Goal: Task Accomplishment & Management: Use online tool/utility

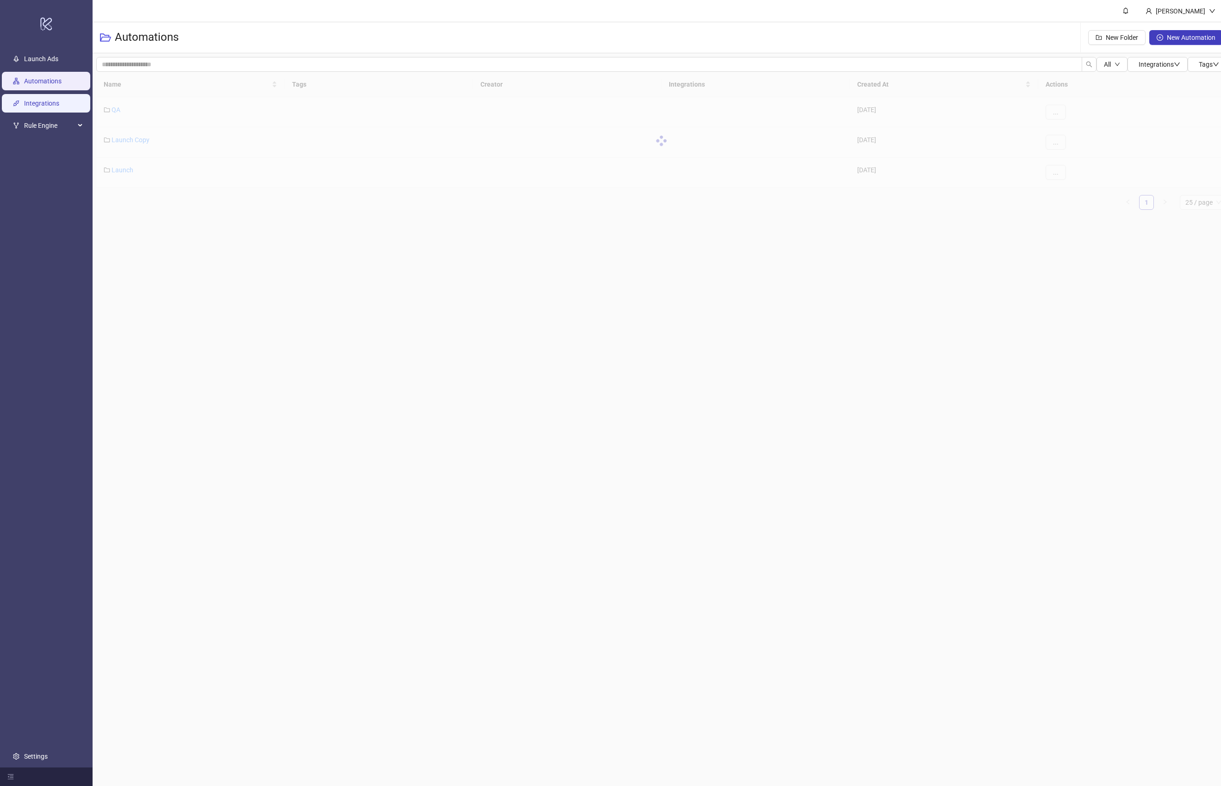
click at [43, 106] on link "Integrations" at bounding box center [41, 103] width 35 height 7
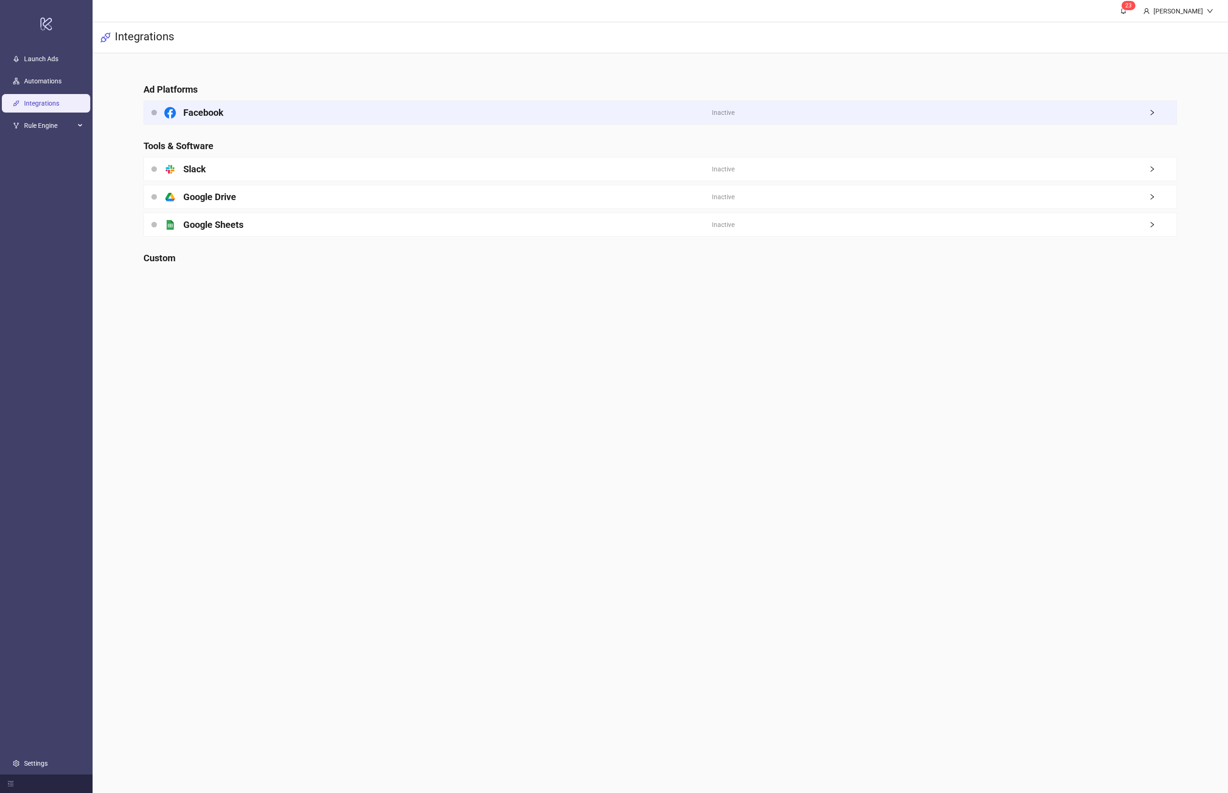
click at [215, 111] on h4 "Facebook" at bounding box center [203, 112] width 40 height 13
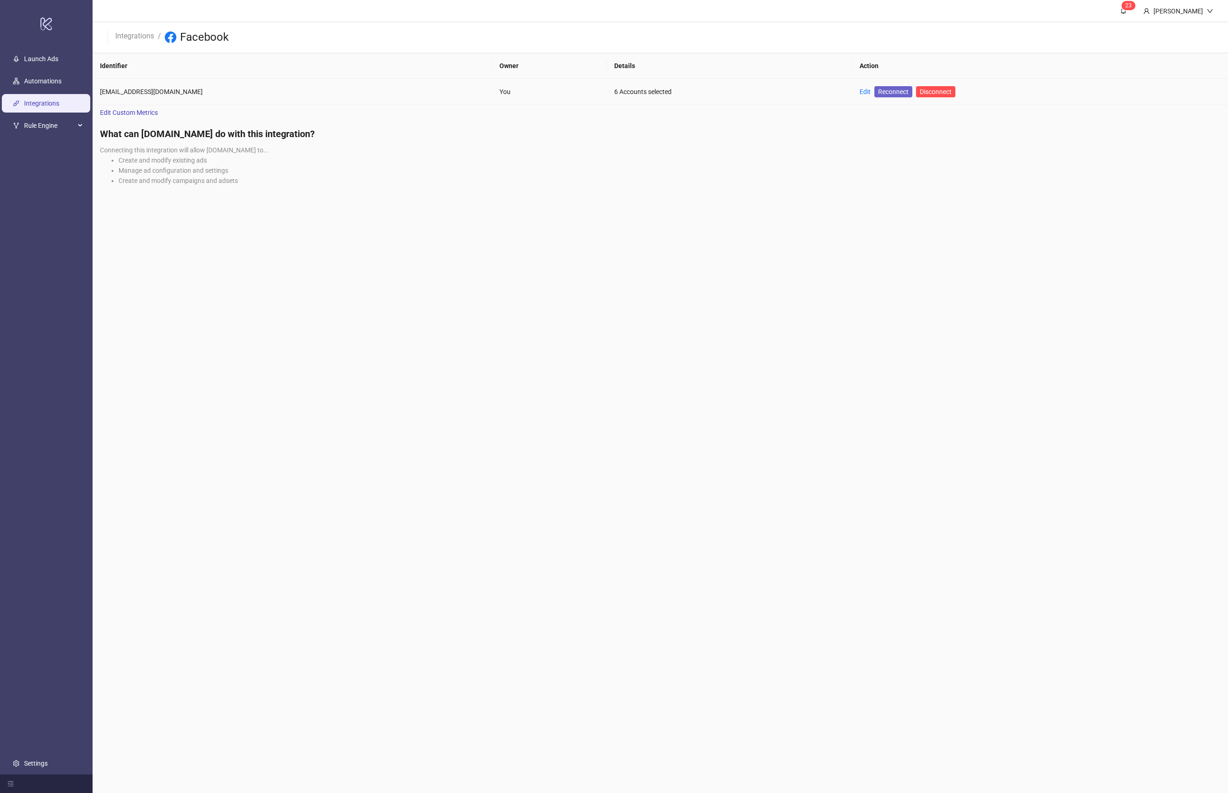
click at [878, 93] on span "Reconnect" at bounding box center [893, 92] width 31 height 10
click at [878, 88] on span "Reconnect" at bounding box center [893, 92] width 31 height 10
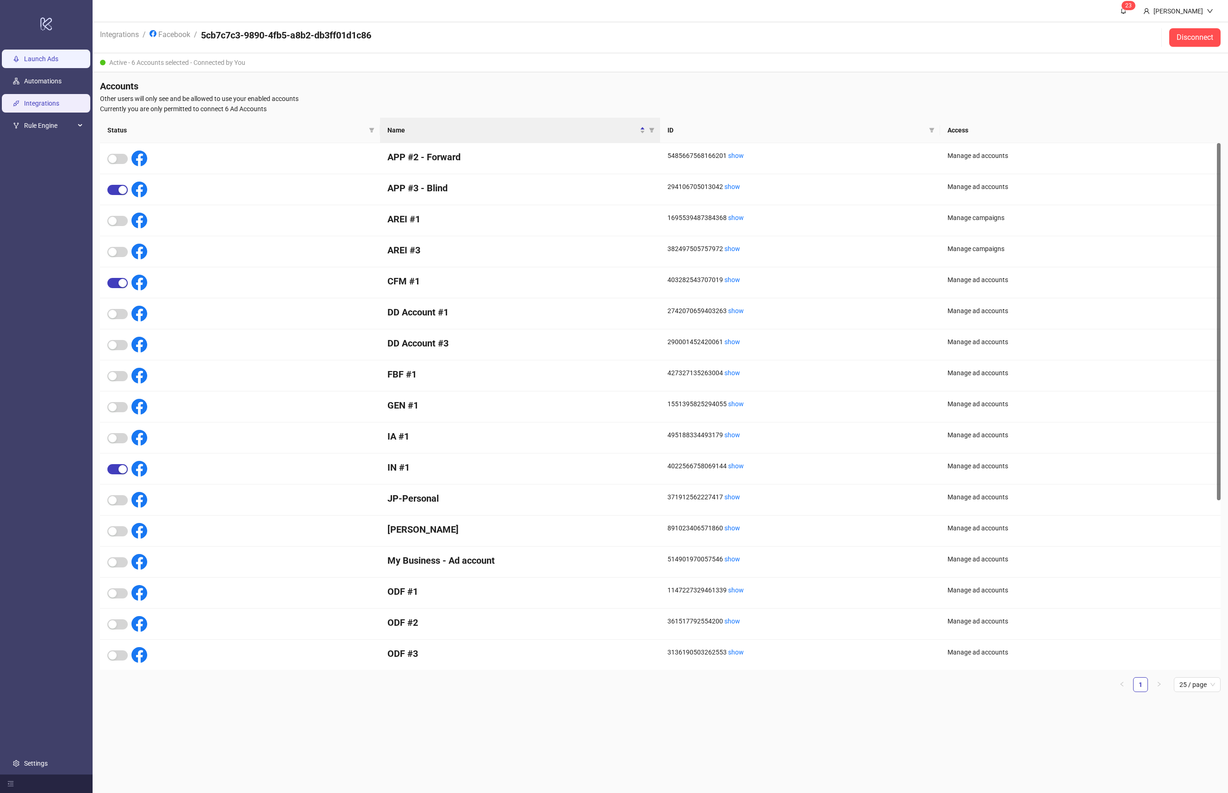
click at [46, 60] on link "Launch Ads" at bounding box center [41, 58] width 34 height 7
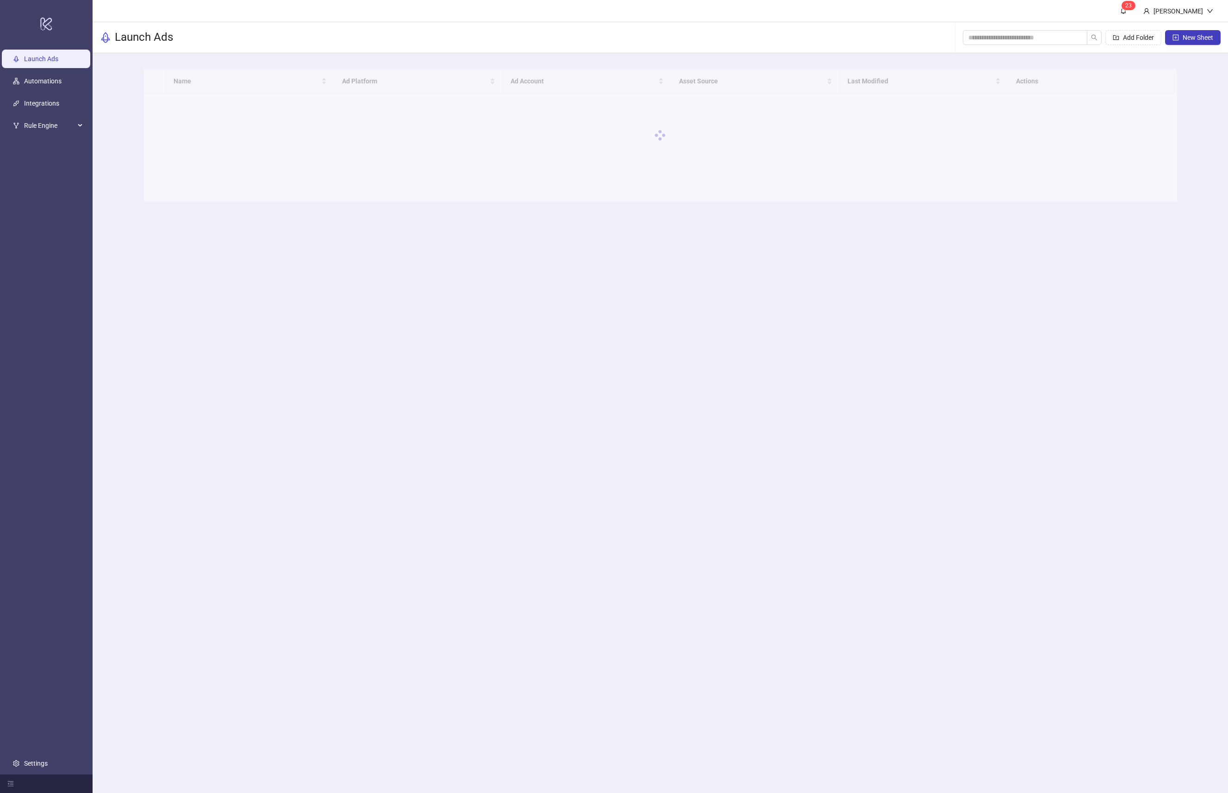
click at [62, 83] on link "Automations" at bounding box center [42, 80] width 37 height 7
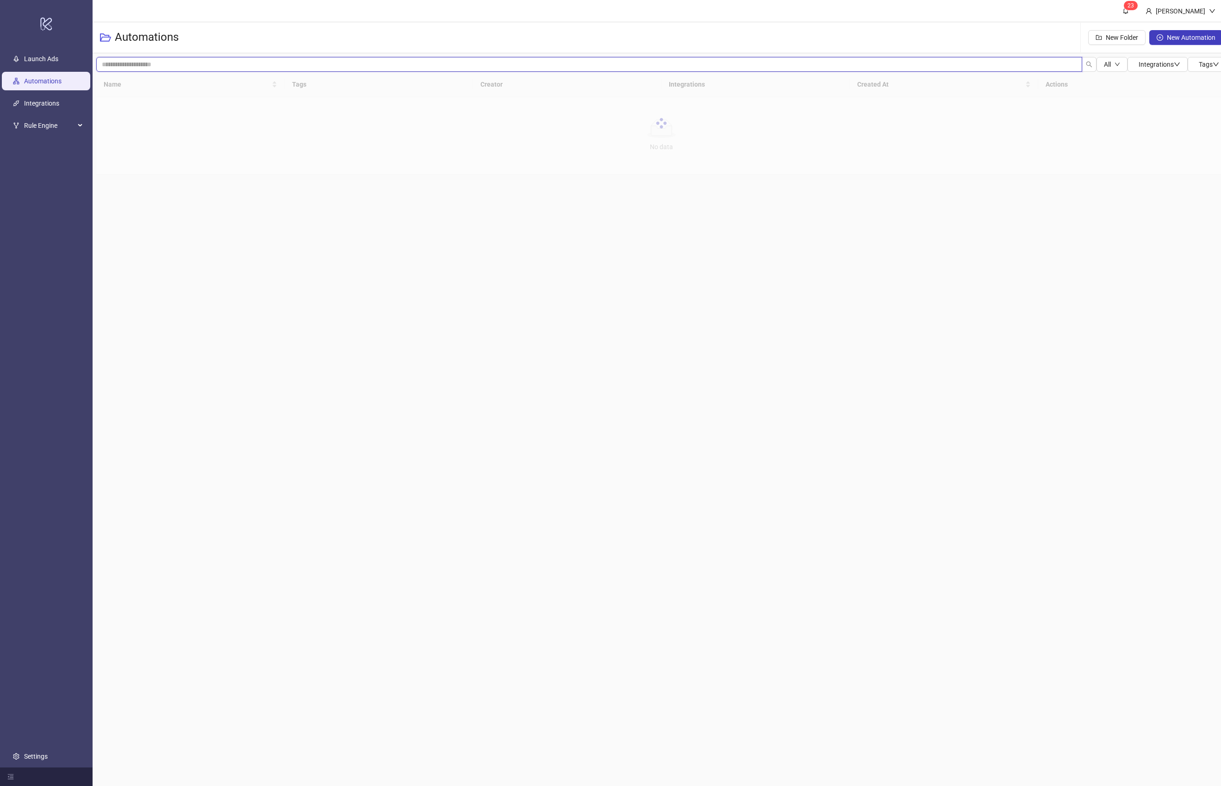
click at [181, 67] on input "search" at bounding box center [589, 64] width 986 height 15
click at [126, 166] on link "Launch" at bounding box center [123, 169] width 22 height 7
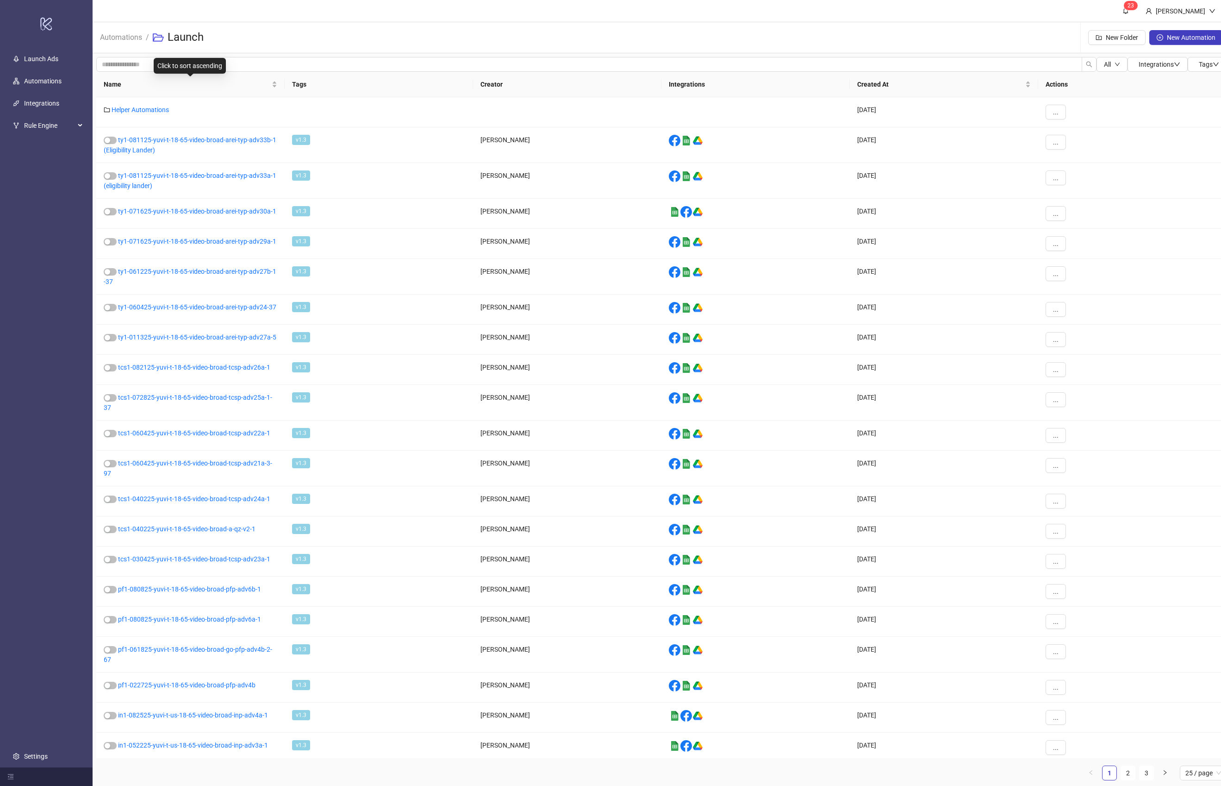
click at [159, 67] on div "Click to sort ascending" at bounding box center [190, 66] width 72 height 16
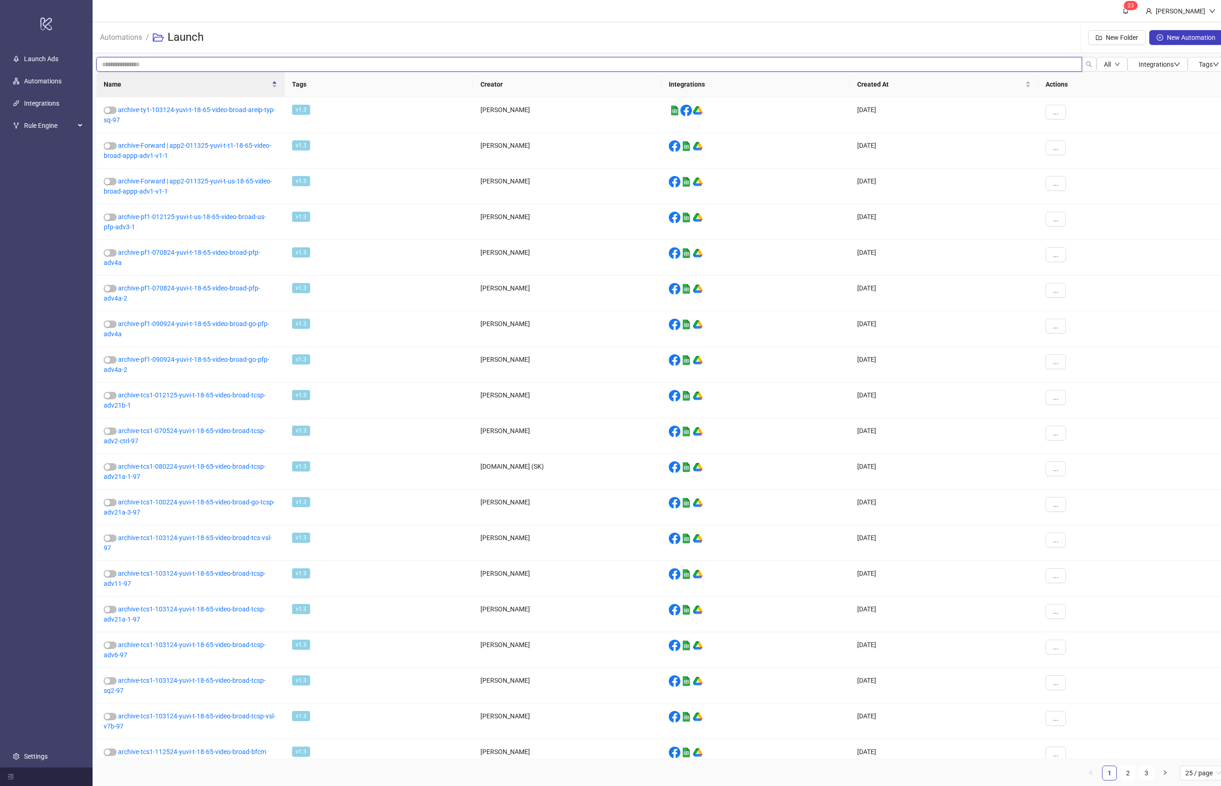
click at [144, 66] on input "search" at bounding box center [589, 64] width 986 height 15
type input "***"
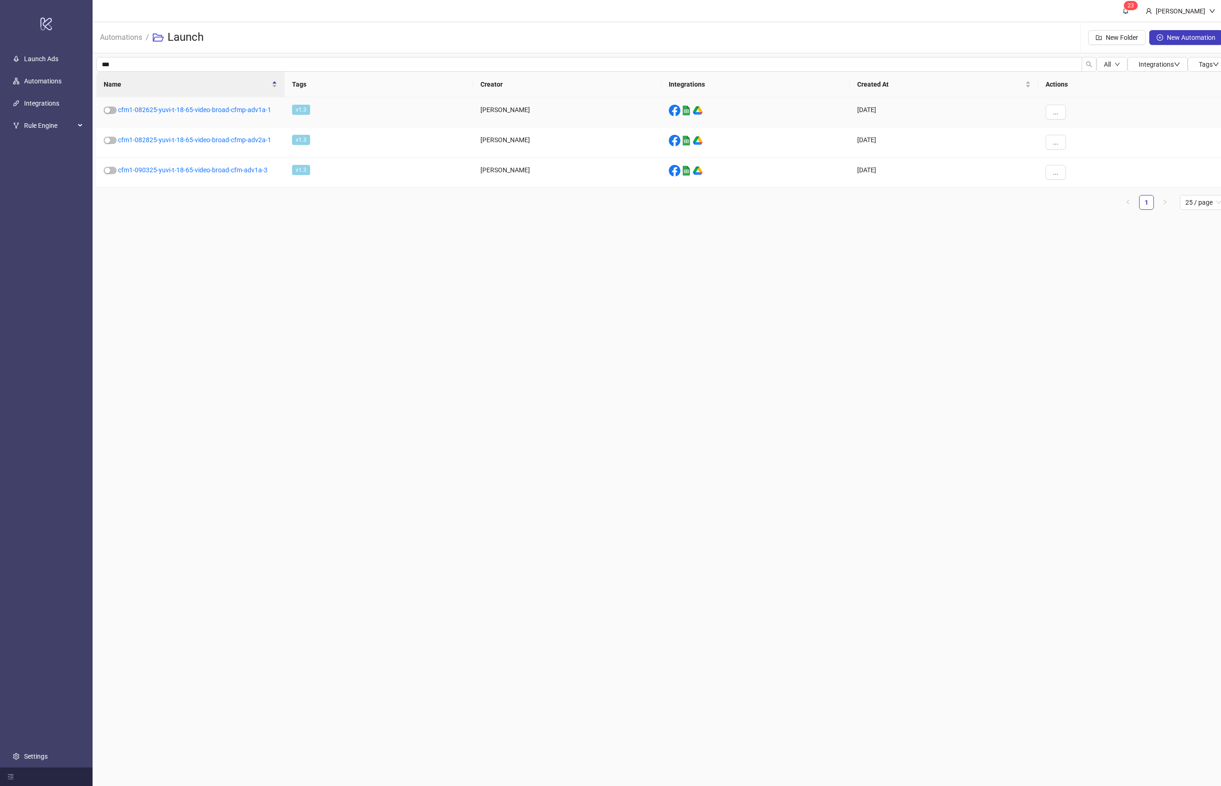
drag, startPoint x: 111, startPoint y: 109, endPoint x: 107, endPoint y: 133, distance: 24.8
click at [111, 109] on span "button" at bounding box center [110, 109] width 13 height 7
drag, startPoint x: 110, startPoint y: 114, endPoint x: 115, endPoint y: 107, distance: 8.6
click at [110, 114] on div "cfm1-082625-yuvi-t-18-65-video-broad-cfmp-adv1a-1" at bounding box center [190, 112] width 188 height 30
click at [113, 109] on div "button" at bounding box center [113, 110] width 6 height 6
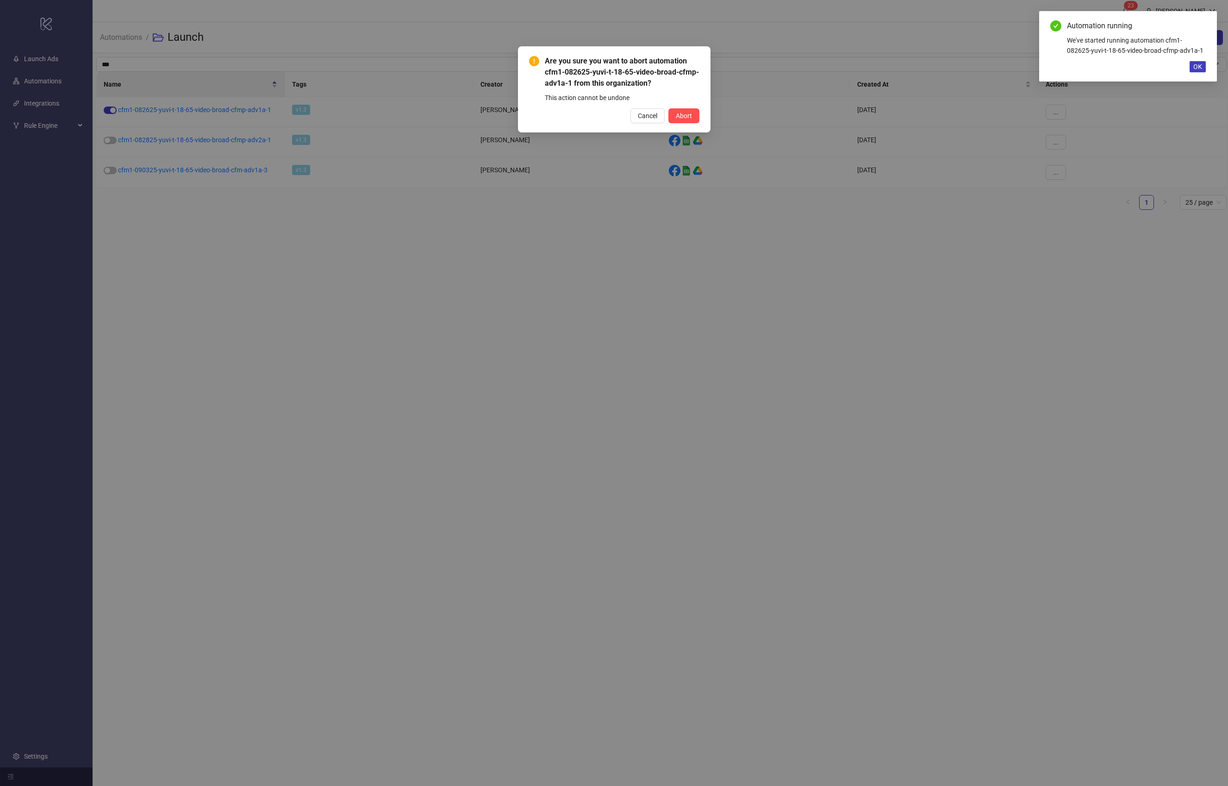
click at [669, 108] on button "Abort" at bounding box center [684, 115] width 31 height 15
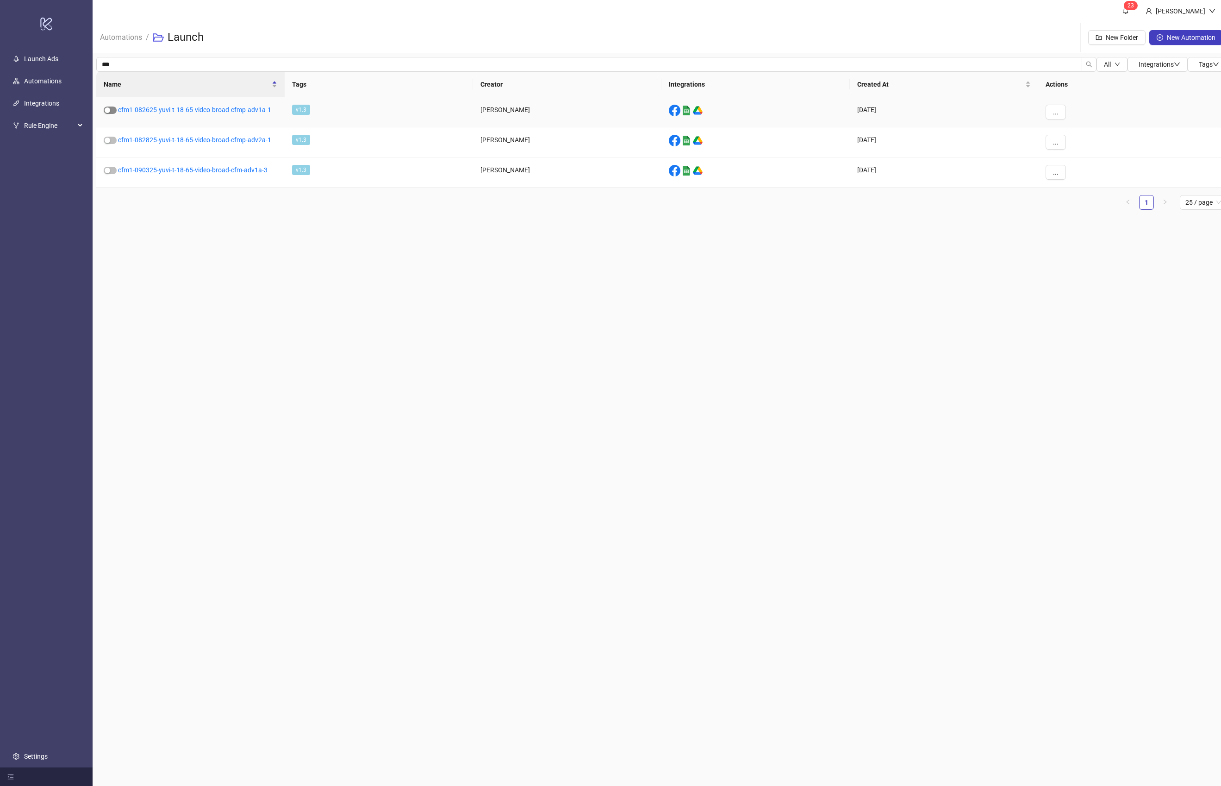
click at [105, 112] on div "button" at bounding box center [108, 110] width 6 height 6
click at [114, 141] on span "button" at bounding box center [110, 140] width 13 height 7
click at [105, 169] on div "button" at bounding box center [108, 171] width 6 height 6
click at [139, 109] on link "cfm1-082625-yuvi-t-18-65-video-broad-cfmp-adv1a-1" at bounding box center [194, 109] width 153 height 7
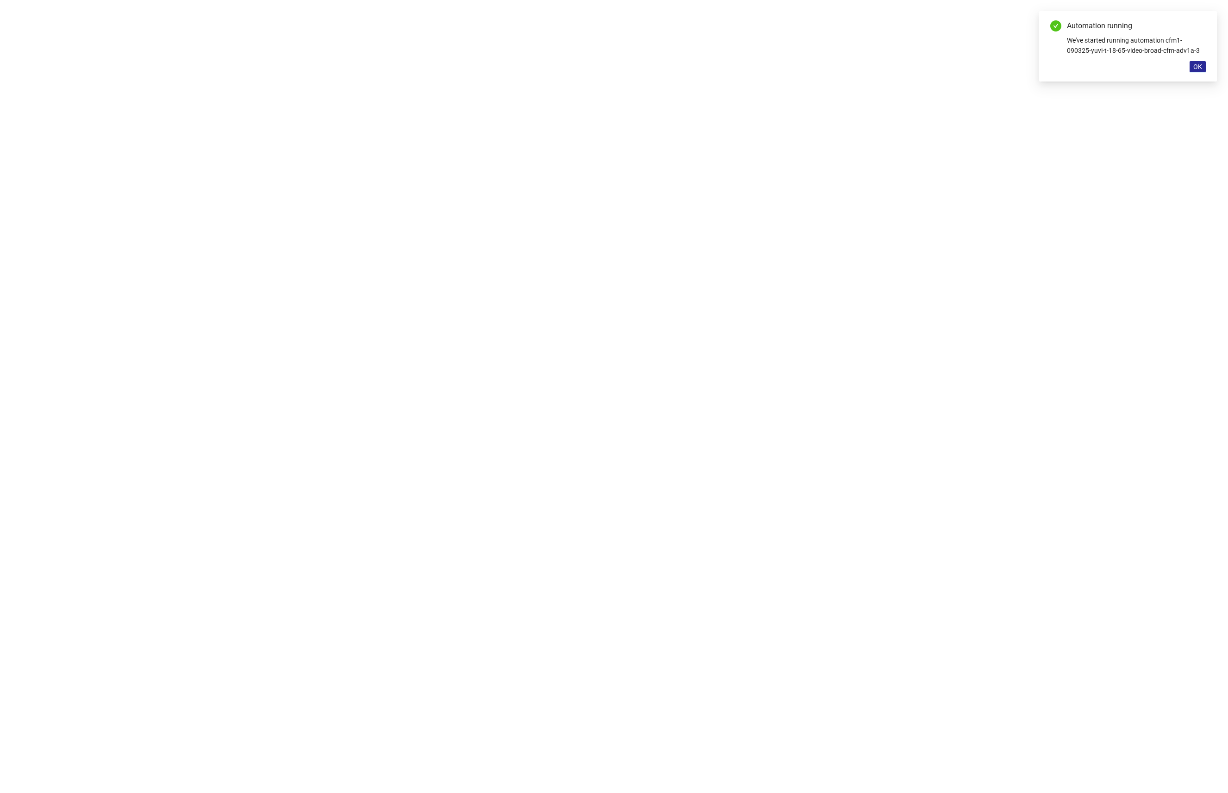
click at [1200, 67] on span "OK" at bounding box center [1198, 66] width 9 height 7
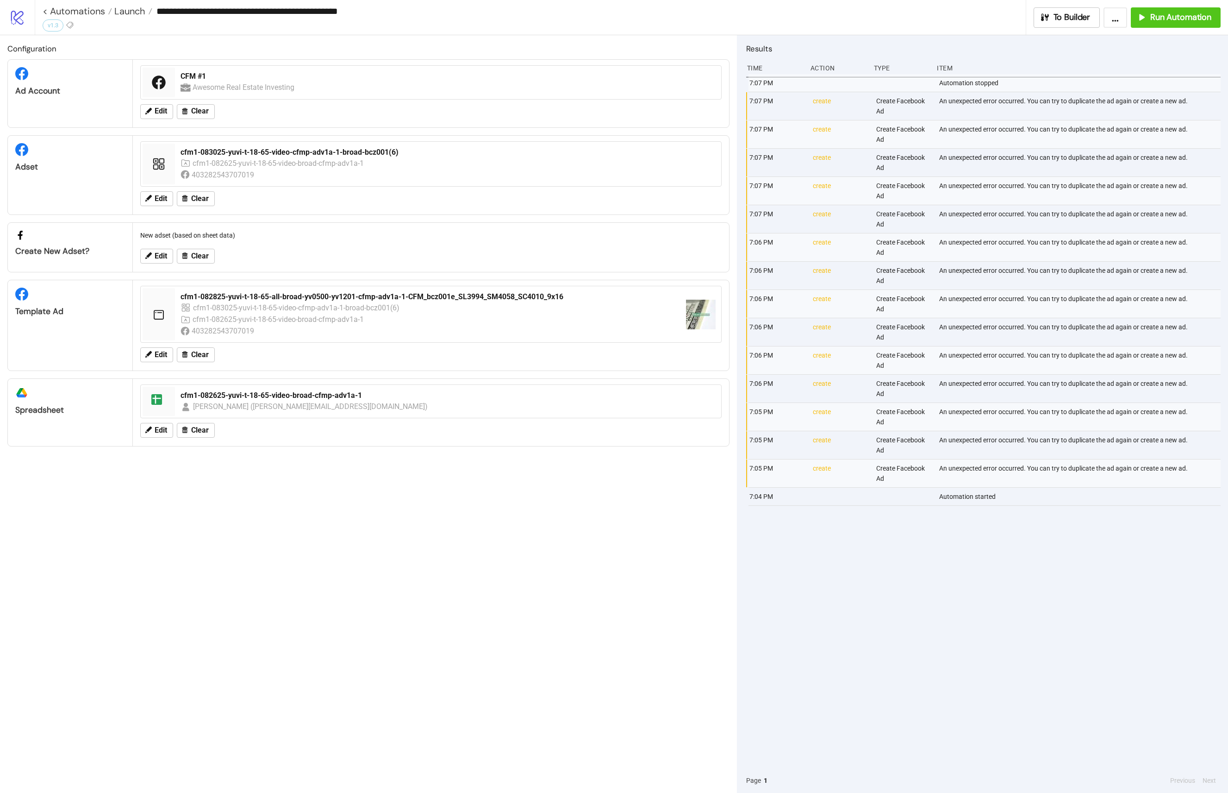
click at [950, 94] on div "An unexpected error occurred. You can try to duplicate the ad again or create a…" at bounding box center [1080, 106] width 285 height 28
drag, startPoint x: 967, startPoint y: 83, endPoint x: 1020, endPoint y: 69, distance: 55.1
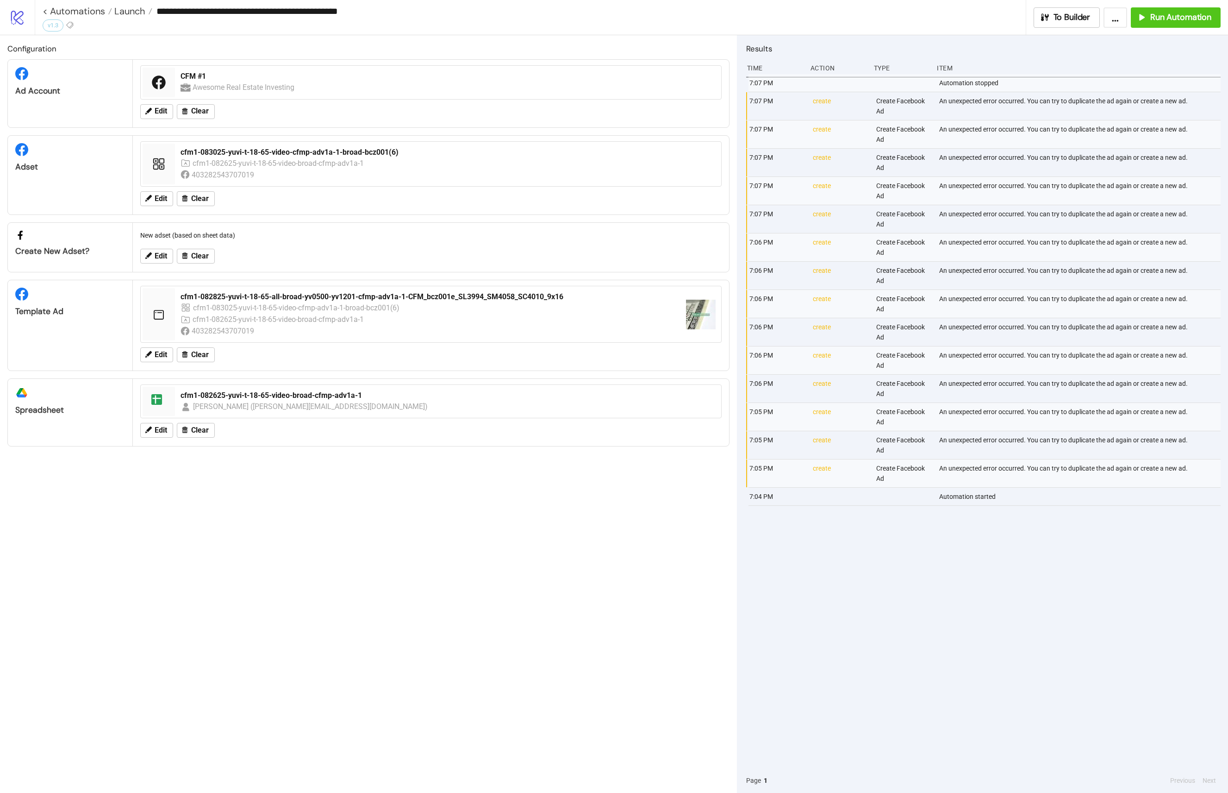
click at [967, 83] on div "Automation stopped" at bounding box center [1080, 83] width 285 height 18
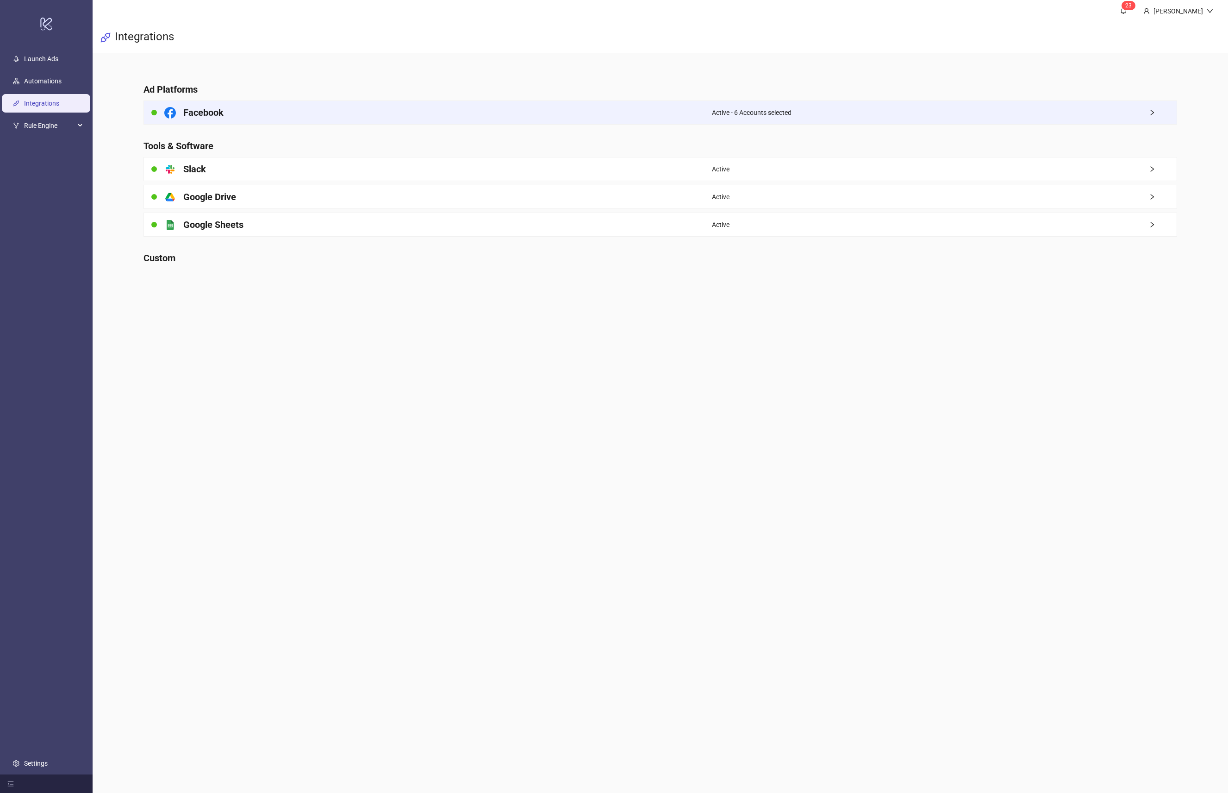
click at [238, 103] on div "Facebook" at bounding box center [428, 112] width 568 height 23
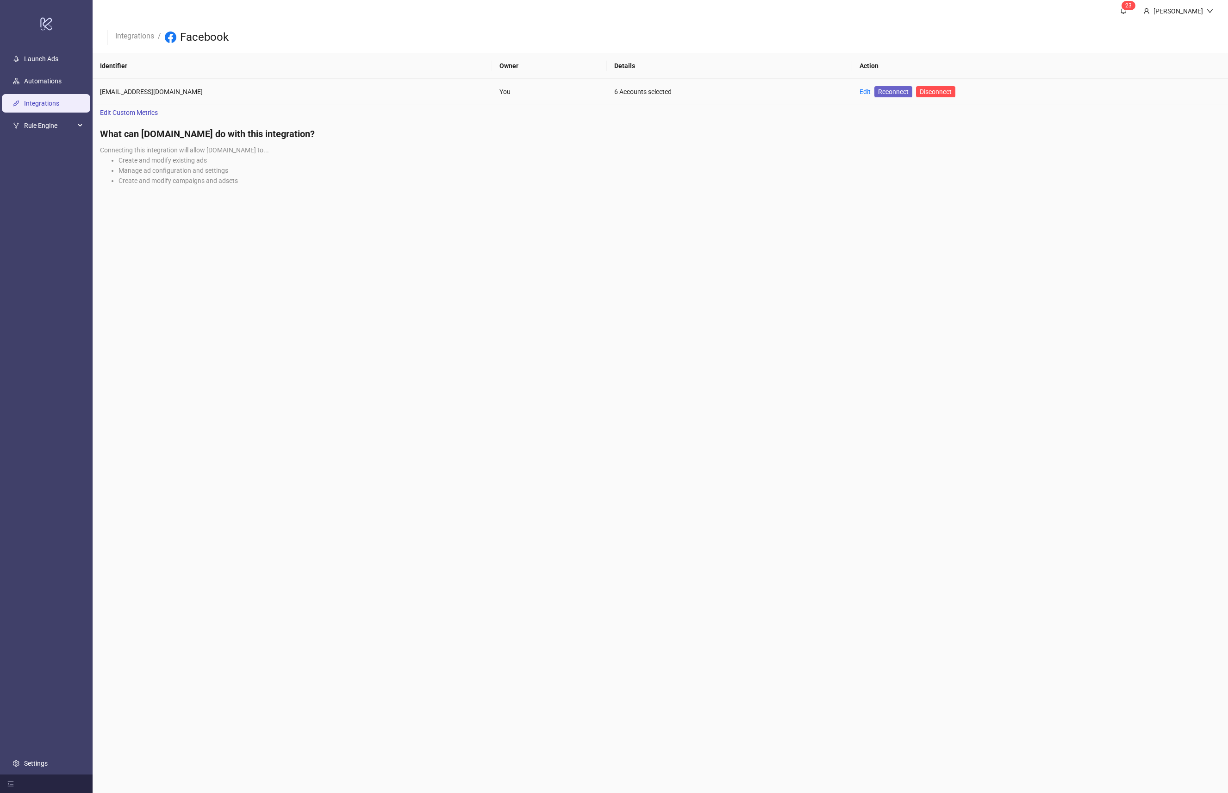
click at [878, 91] on span "Reconnect" at bounding box center [893, 92] width 31 height 10
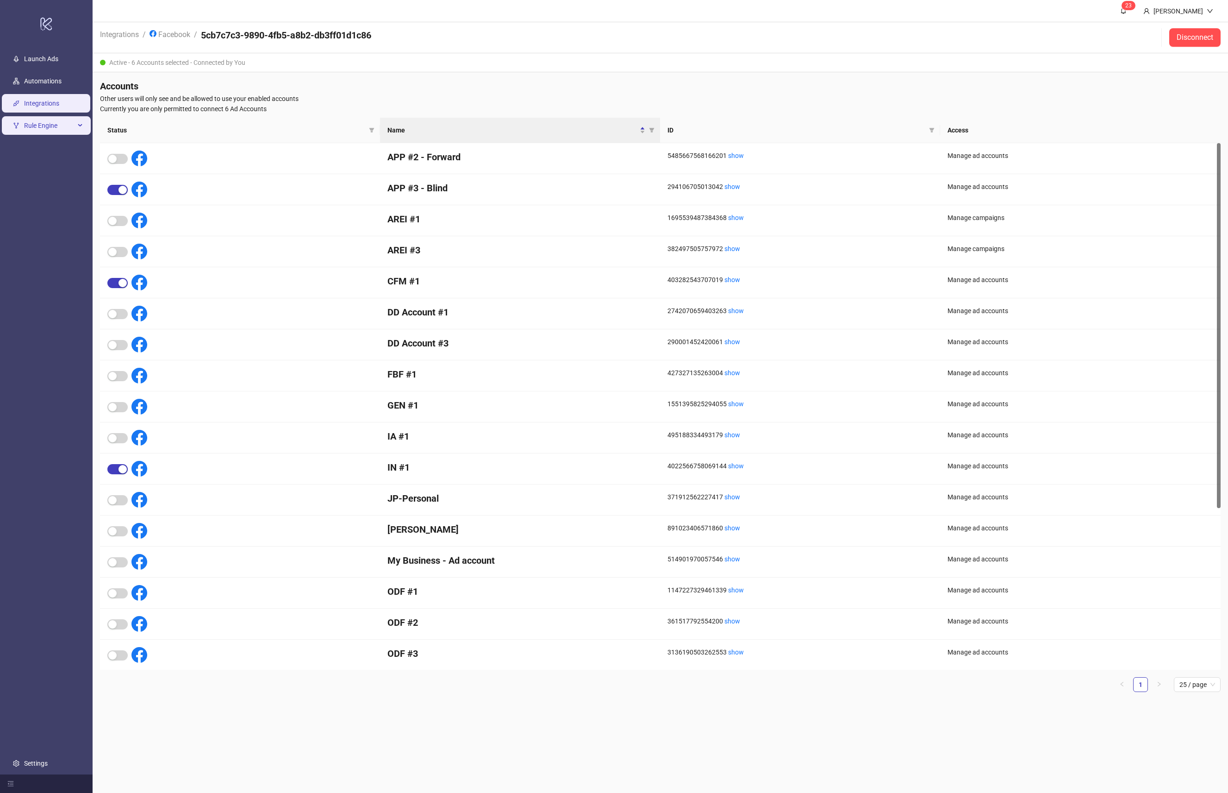
click at [40, 116] on span "Rule Engine" at bounding box center [49, 125] width 51 height 19
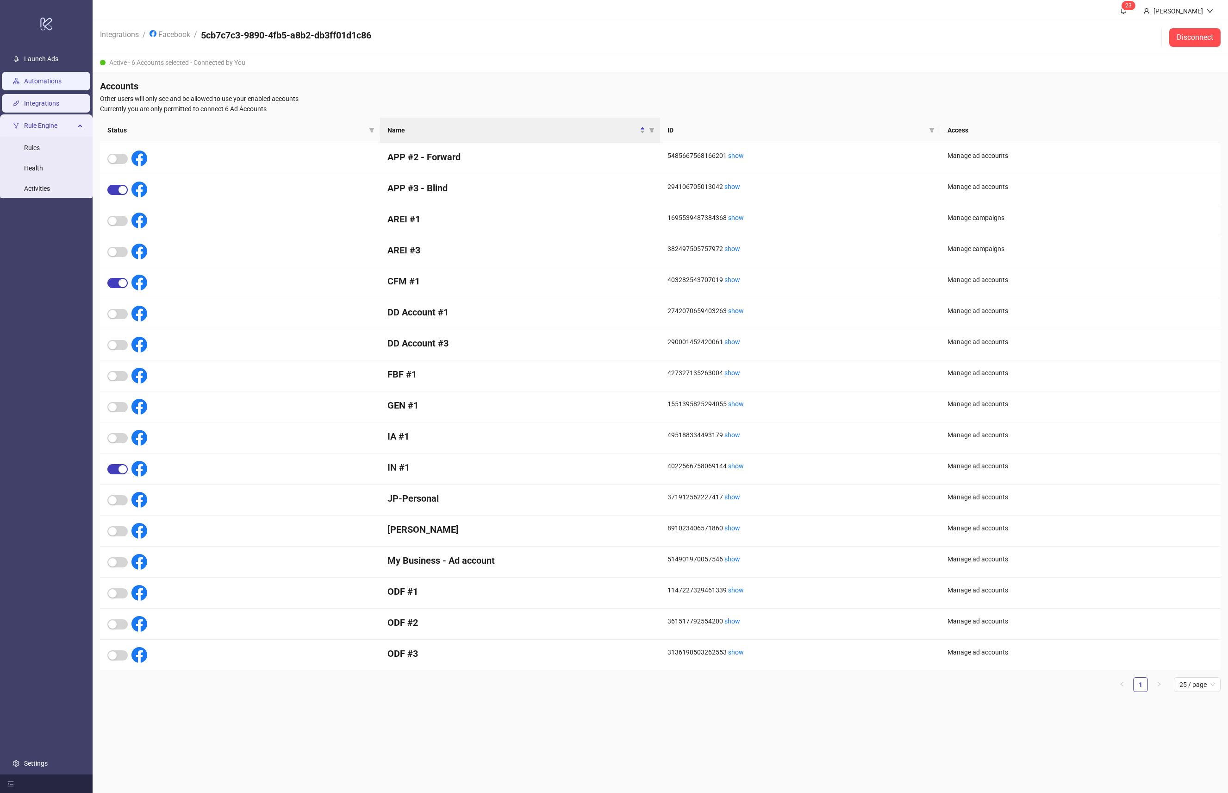
click at [42, 85] on link "Automations" at bounding box center [42, 80] width 37 height 7
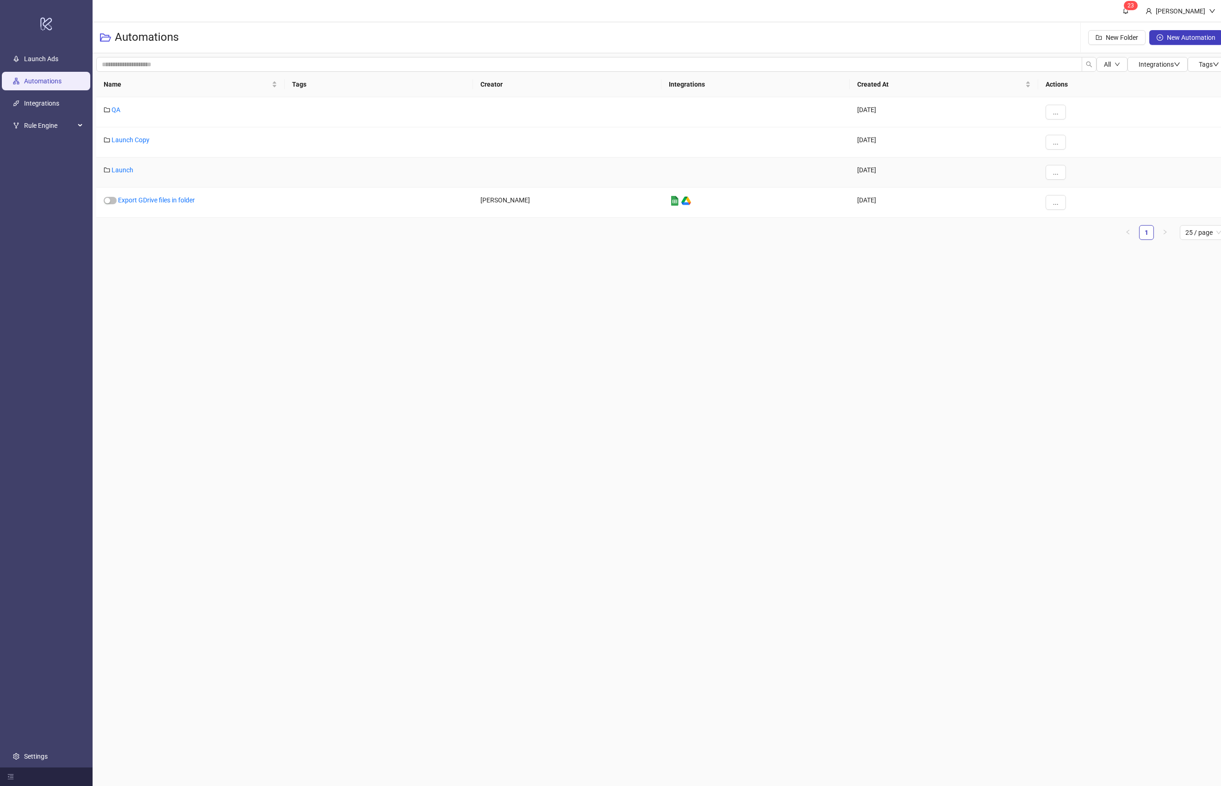
click at [118, 163] on div "Launch" at bounding box center [190, 172] width 188 height 30
click at [119, 167] on link "Launch" at bounding box center [123, 169] width 22 height 7
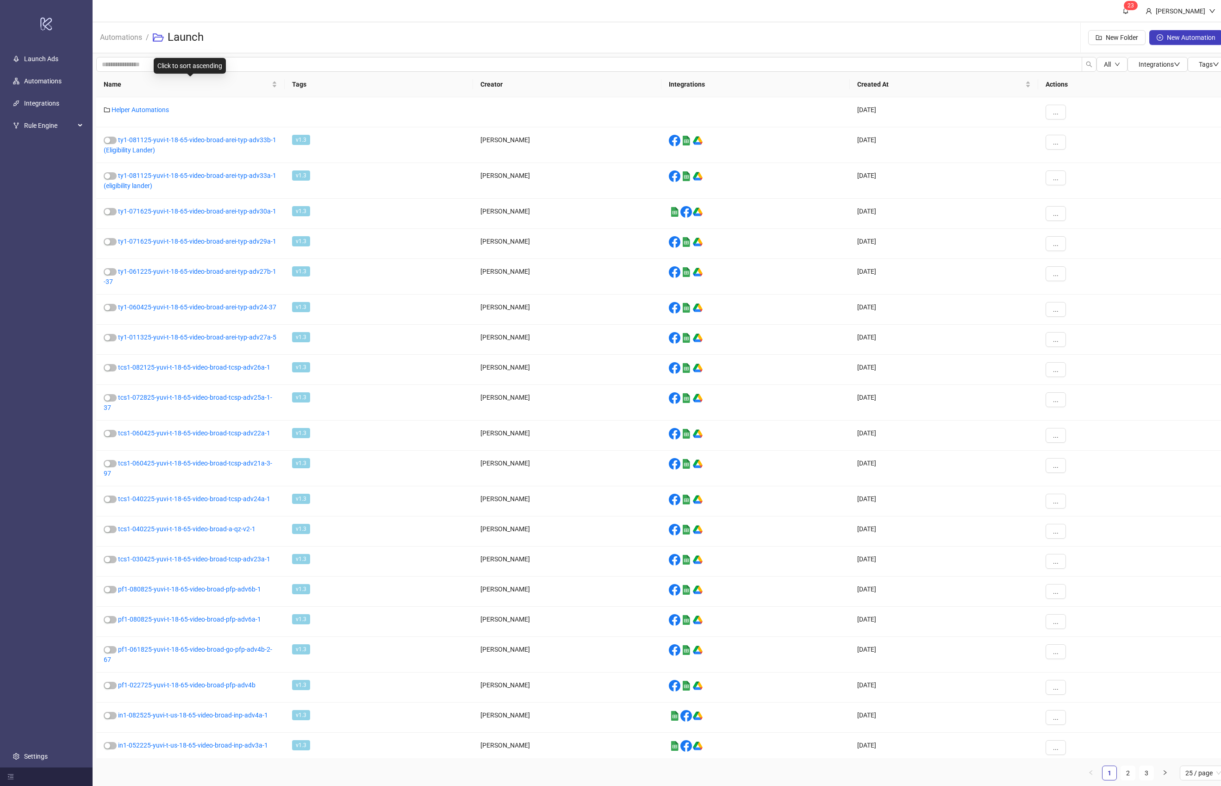
click at [160, 69] on div "Click to sort ascending" at bounding box center [190, 66] width 72 height 16
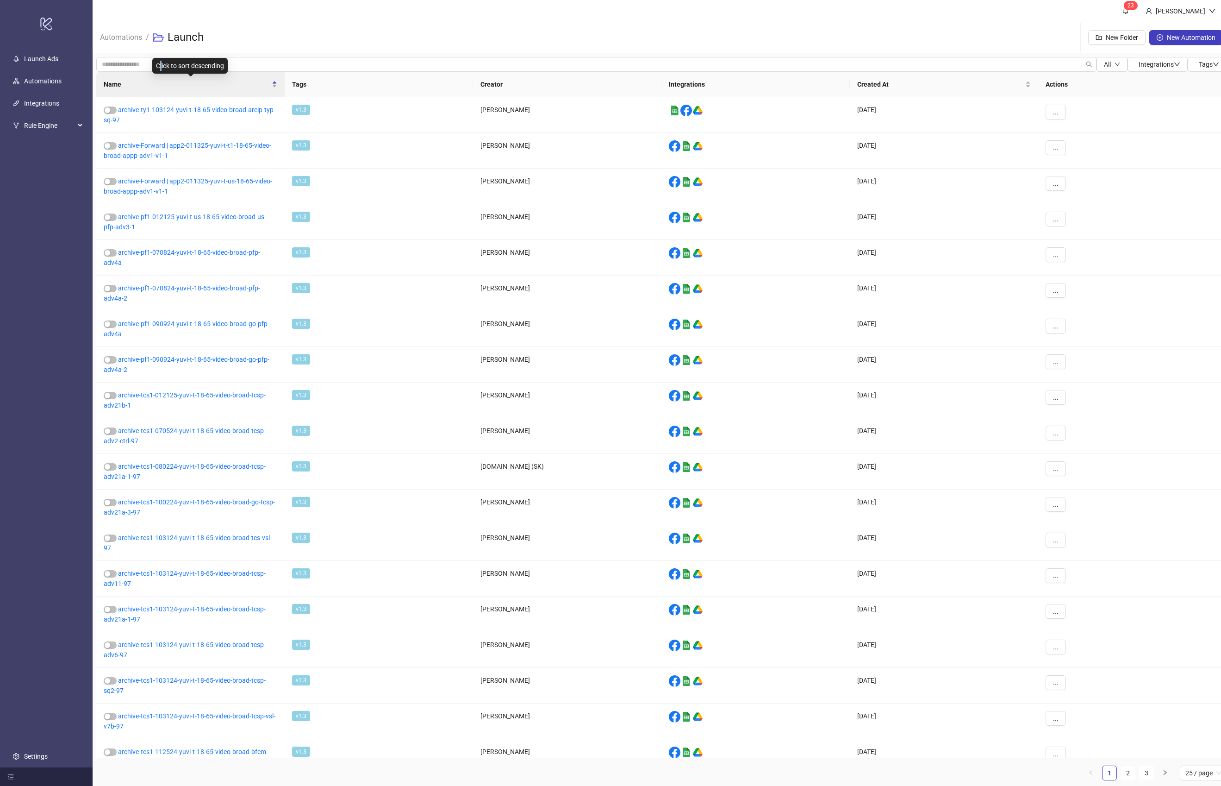
click at [161, 65] on div "Click to sort descending" at bounding box center [189, 66] width 75 height 16
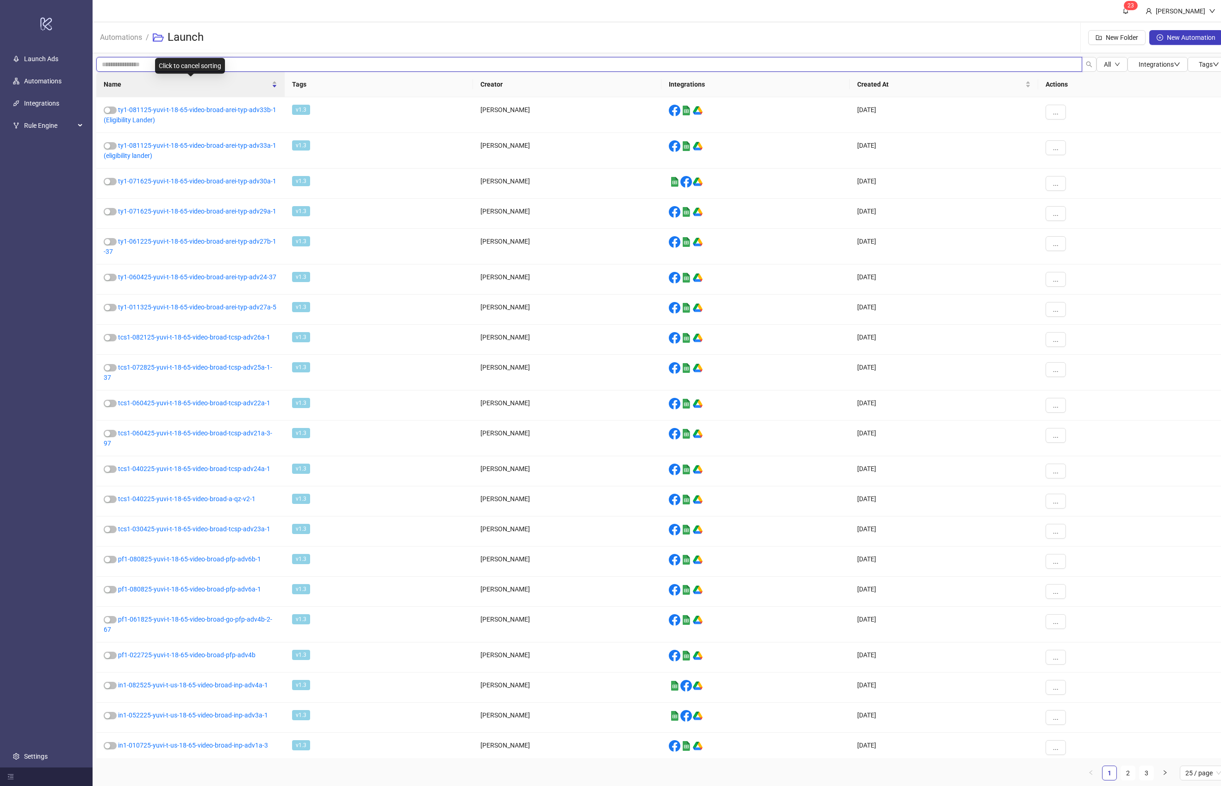
click at [134, 71] on input "search" at bounding box center [589, 64] width 986 height 15
type input "***"
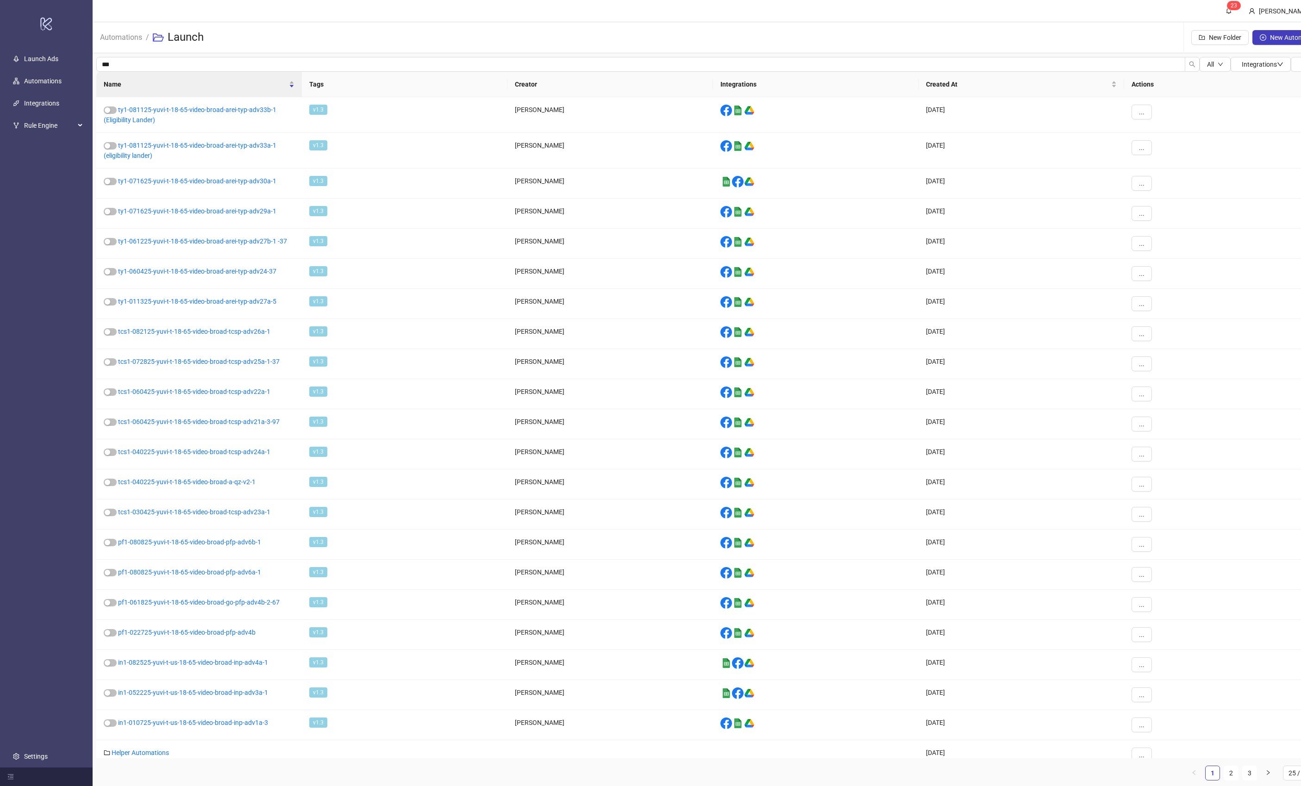
drag, startPoint x: 774, startPoint y: 833, endPoint x: 791, endPoint y: 886, distance: 55.5
click at [791, 786] on html "logo/logo-mobile Launch Ads Automations Integrations Rule Engine Rules Health A…" at bounding box center [650, 393] width 1301 height 786
click at [198, 69] on div "Click to cancel sorting" at bounding box center [198, 66] width 70 height 16
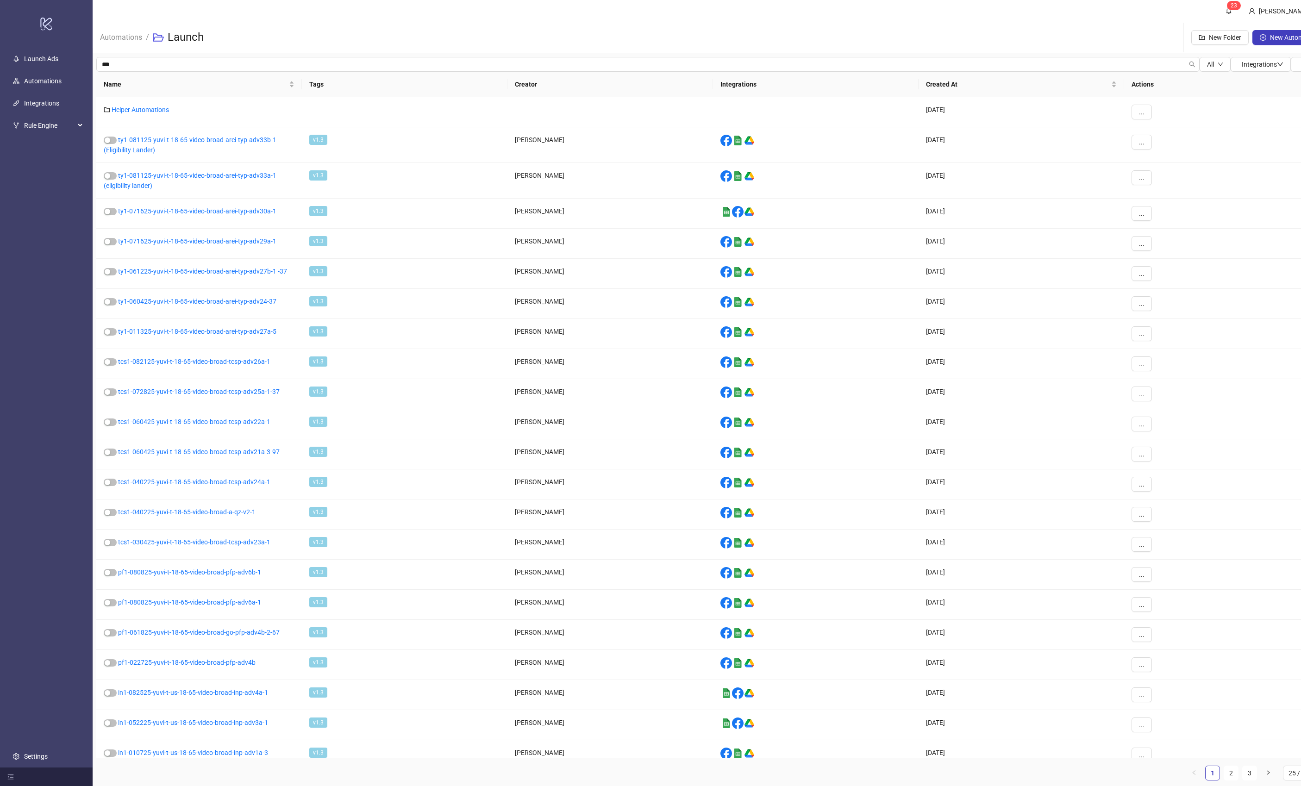
click at [94, 70] on div "*** All Integrations Tags Name Tags Creator Integrations Created At Actions Hel…" at bounding box center [713, 422] width 1241 height 738
click at [111, 69] on input "***" at bounding box center [640, 64] width 1089 height 15
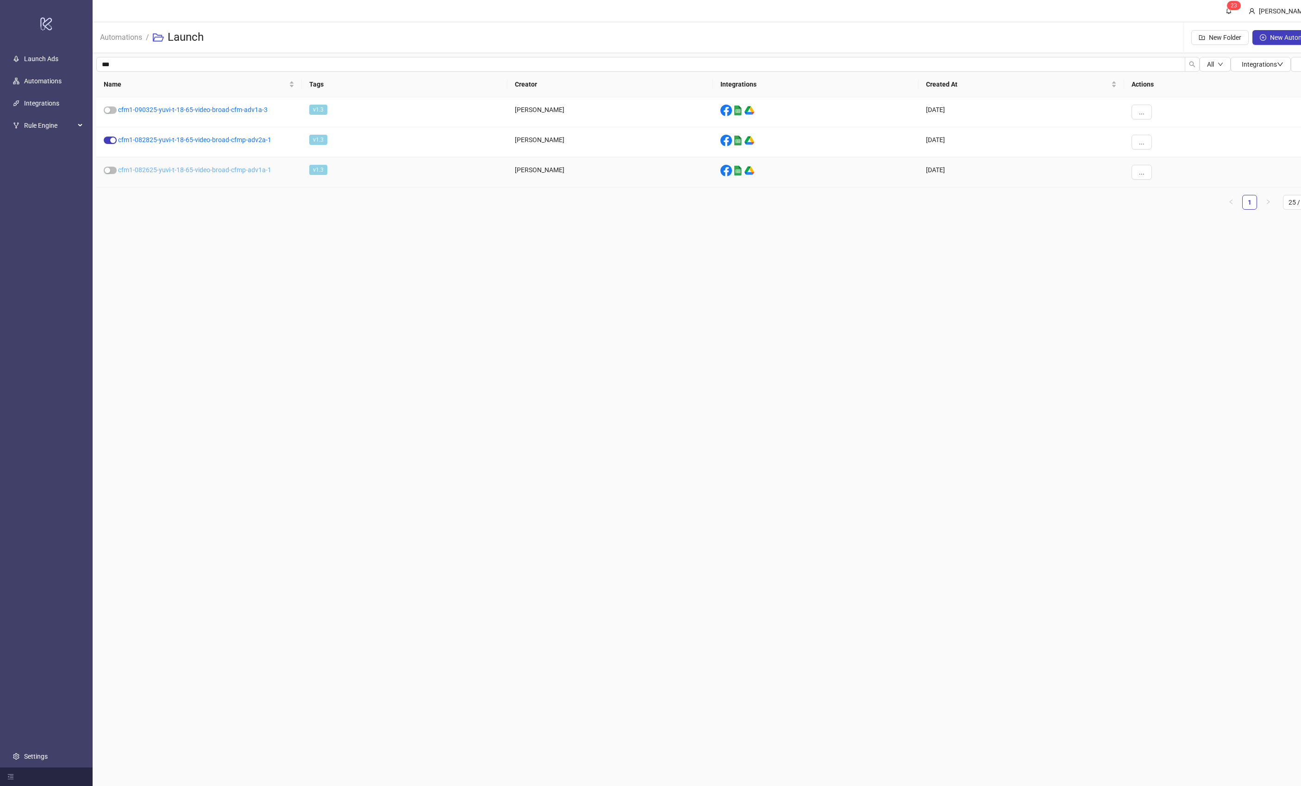
click at [230, 167] on link "cfm1-082625-yuvi-t-18-65-video-broad-cfmp-adv1a-1" at bounding box center [194, 169] width 153 height 7
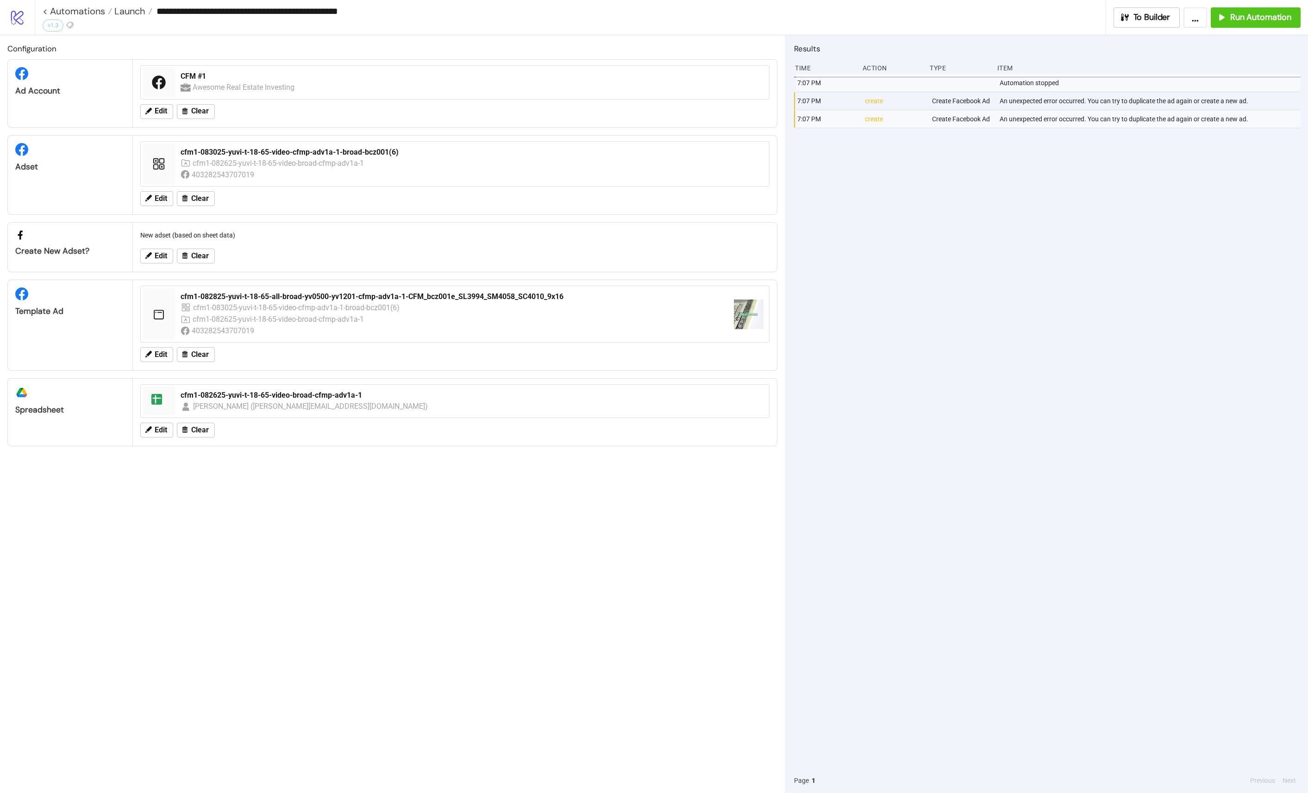
click at [1104, 96] on div "An unexpected error occurred. You can try to duplicate the ad again or create a…" at bounding box center [1151, 101] width 305 height 18
click at [1124, 103] on div "An unexpected error occurred. You can try to duplicate the ad again or create a…" at bounding box center [1151, 101] width 305 height 18
click at [1126, 98] on div "An unexpected error occurred. You can try to duplicate the ad again or create a…" at bounding box center [1151, 101] width 305 height 18
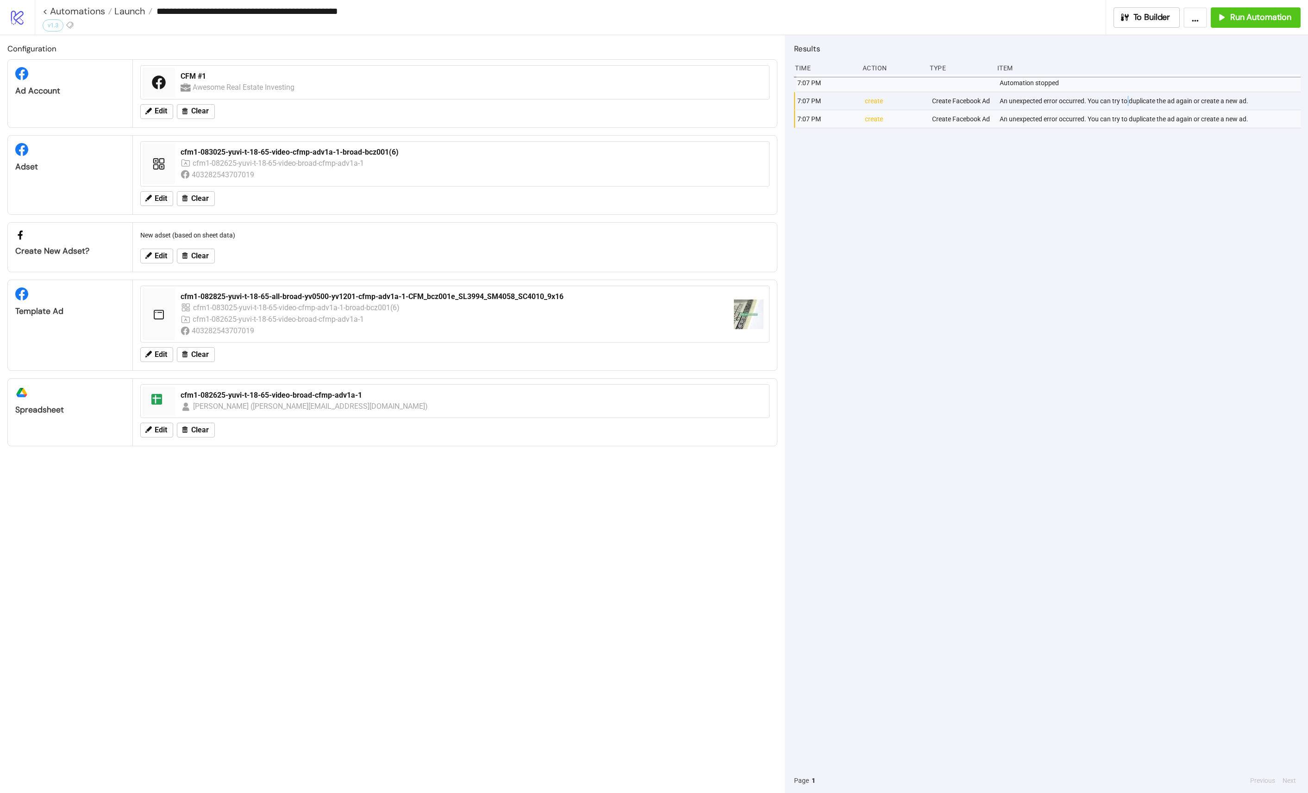
click at [1126, 98] on div "An unexpected error occurred. You can try to duplicate the ad again or create a…" at bounding box center [1151, 101] width 305 height 18
click at [121, 11] on span "Launch" at bounding box center [128, 11] width 33 height 12
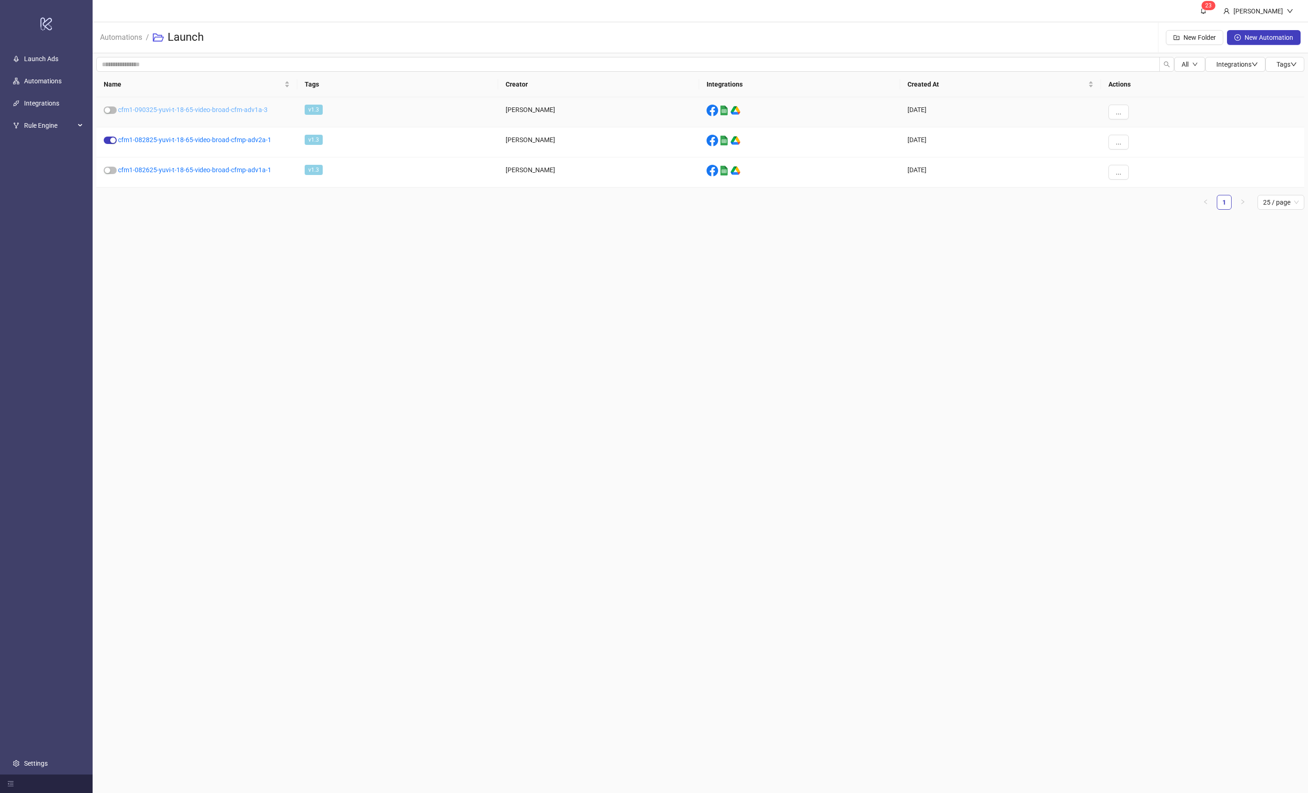
click at [173, 107] on link "cfm1-090325-yuvi-t-18-65-video-broad-cfm-adv1a-3" at bounding box center [193, 109] width 150 height 7
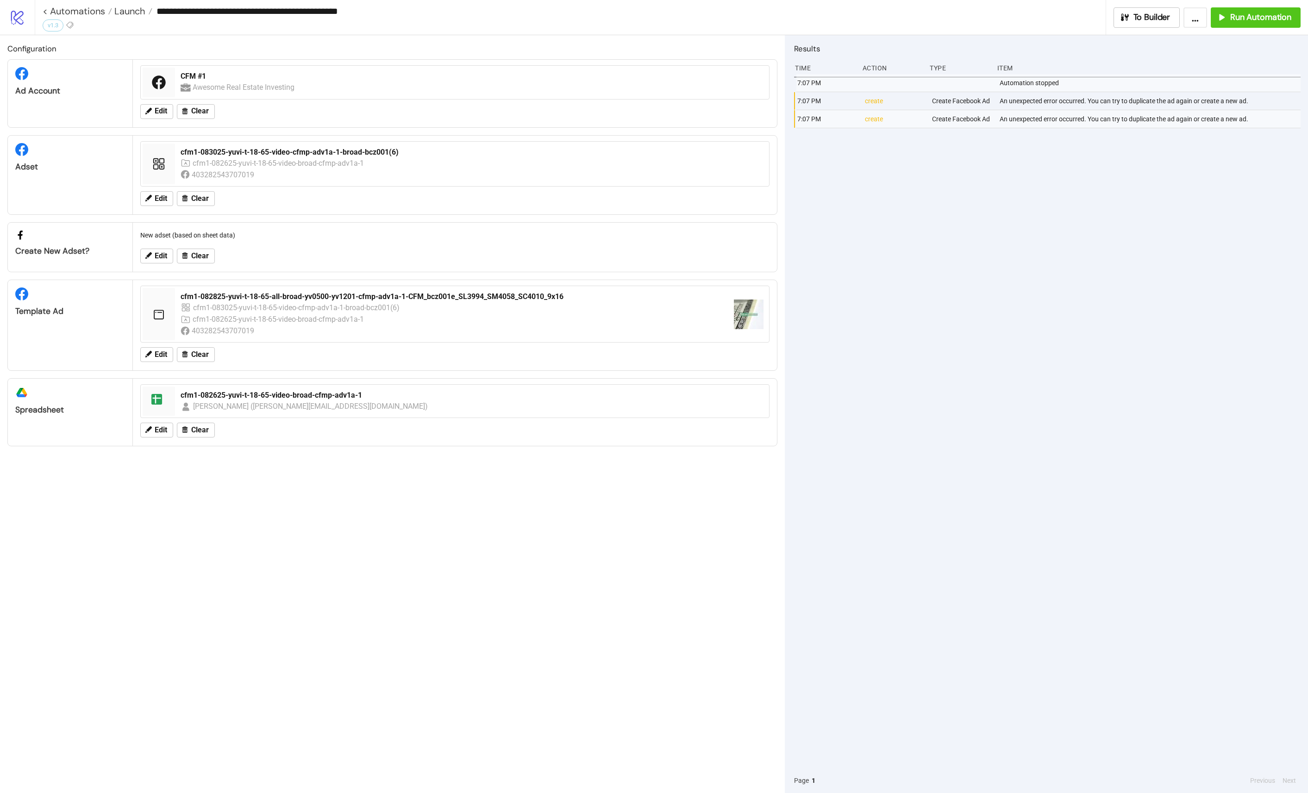
type input "**********"
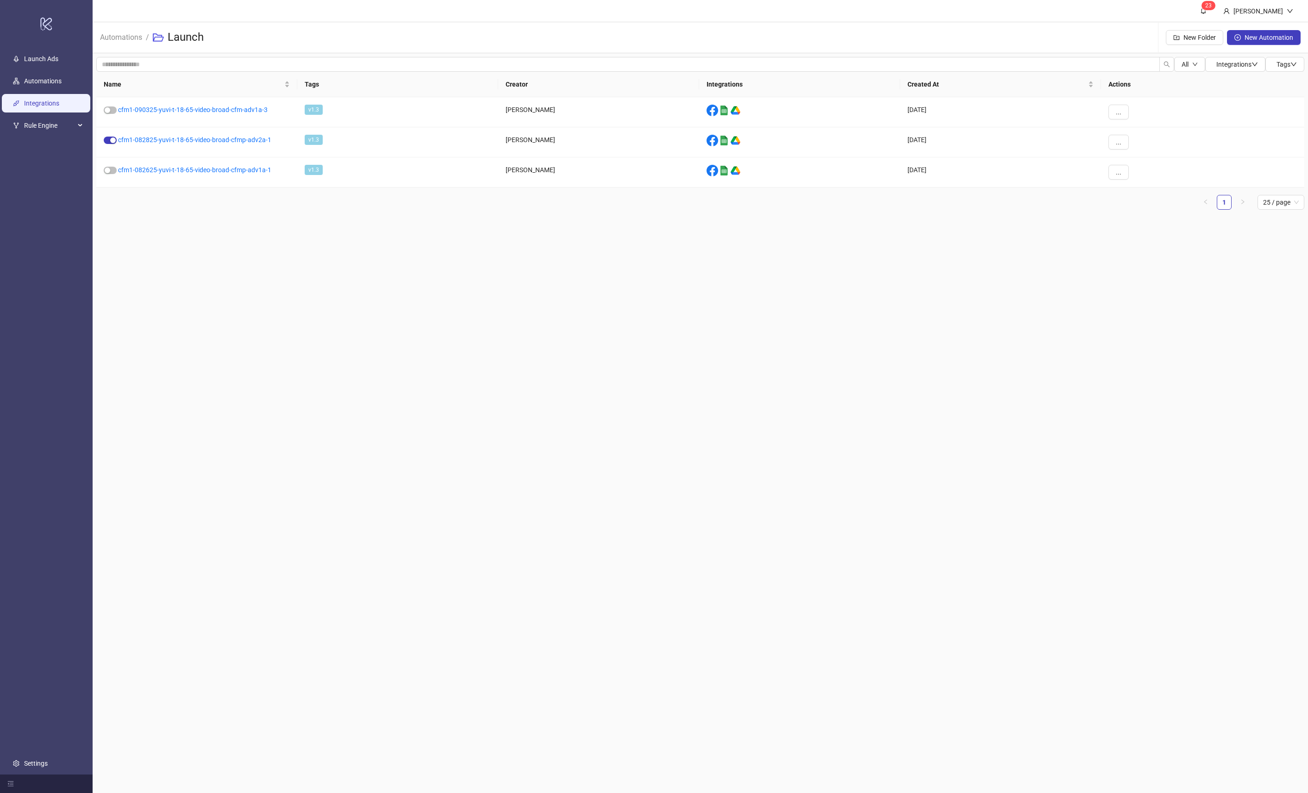
drag, startPoint x: 34, startPoint y: 111, endPoint x: 40, endPoint y: 108, distance: 6.2
click at [34, 107] on link "Integrations" at bounding box center [41, 103] width 35 height 7
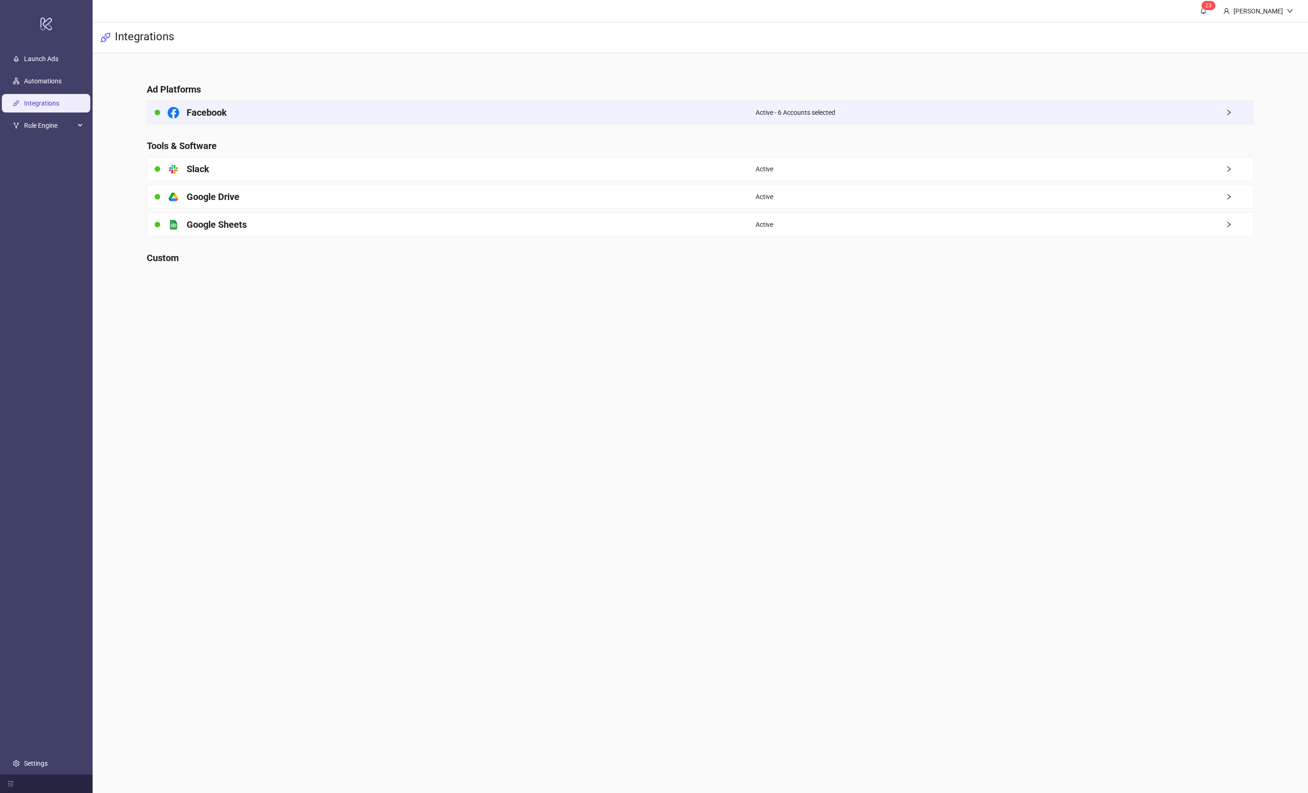
click at [1075, 112] on div "Active - 6 Accounts selected" at bounding box center [1005, 112] width 498 height 23
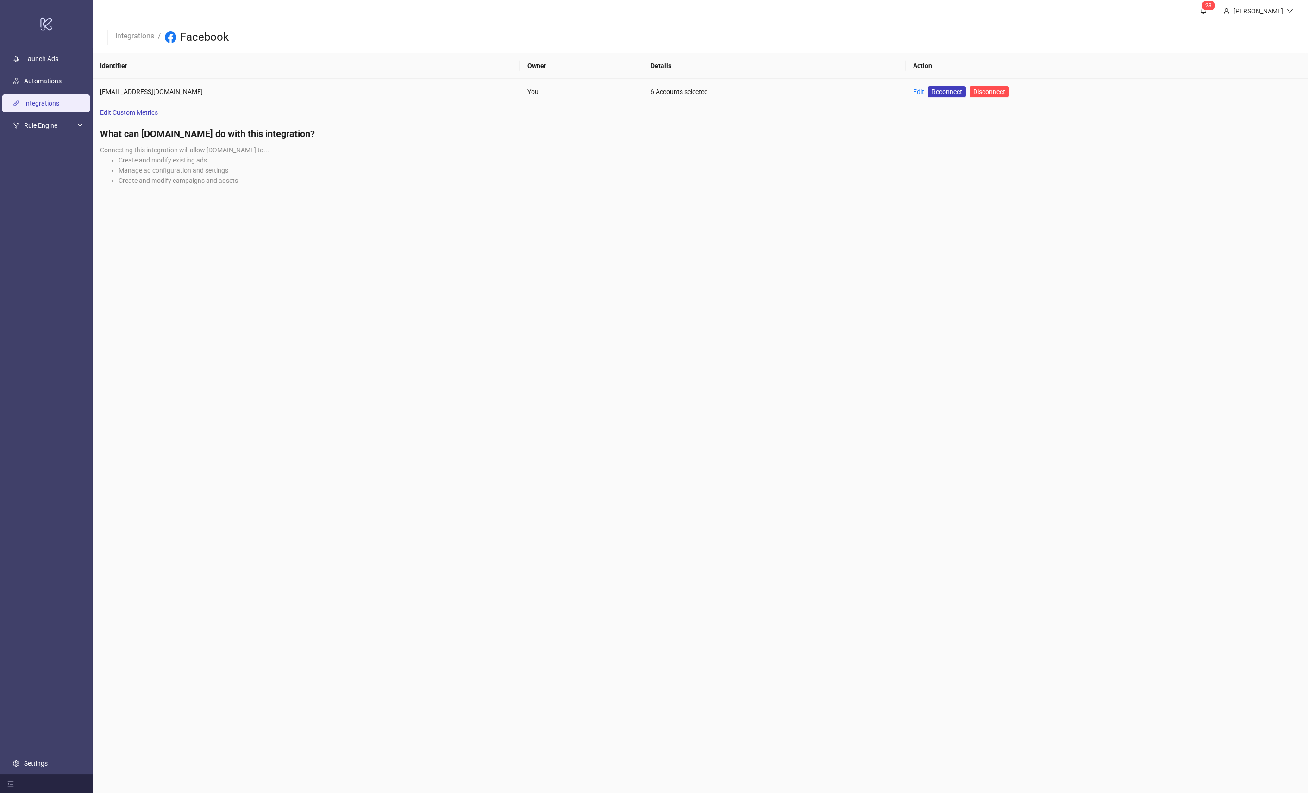
drag, startPoint x: 906, startPoint y: 89, endPoint x: 870, endPoint y: 148, distance: 68.5
click at [931, 89] on span "Reconnect" at bounding box center [946, 92] width 31 height 10
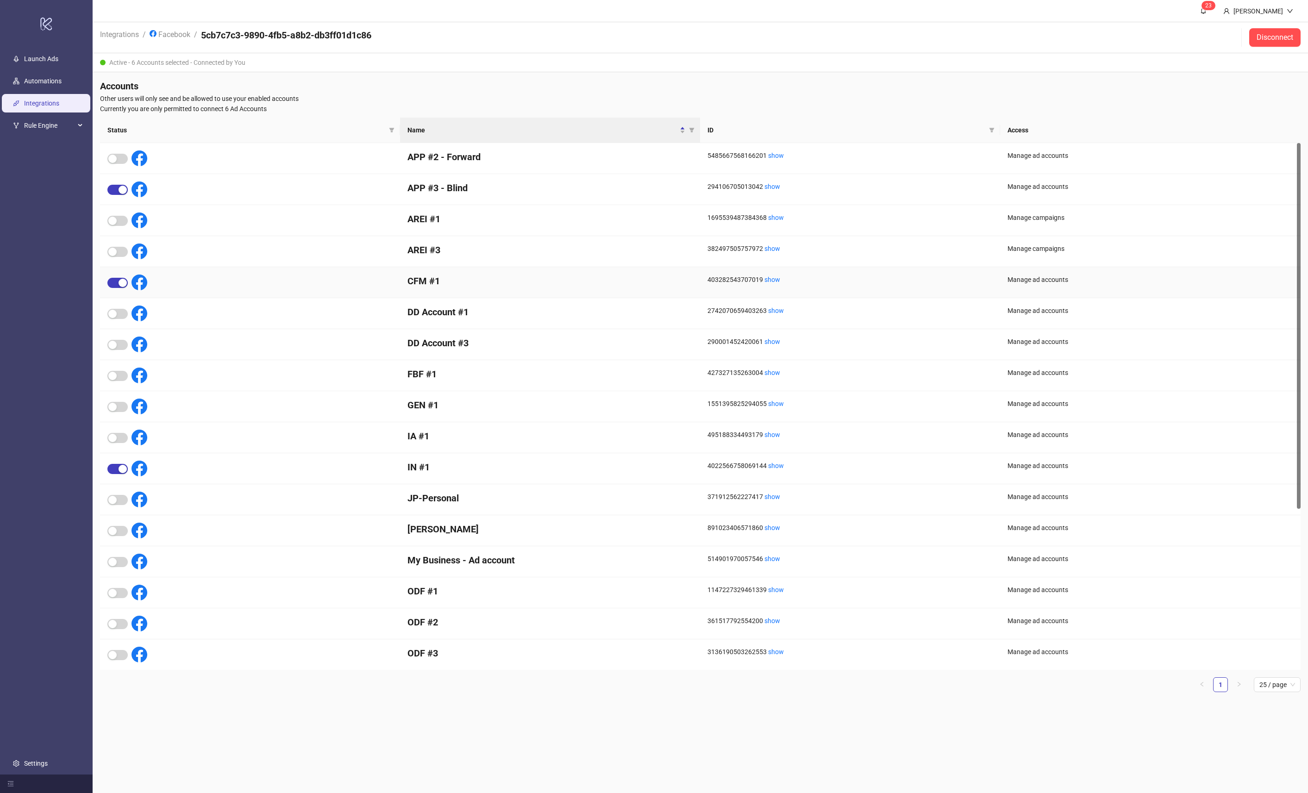
click at [773, 274] on div "403282543707019 show" at bounding box center [850, 282] width 300 height 31
click at [770, 276] on link "show" at bounding box center [772, 279] width 16 height 7
click at [50, 121] on span "Rule Engine" at bounding box center [49, 125] width 51 height 19
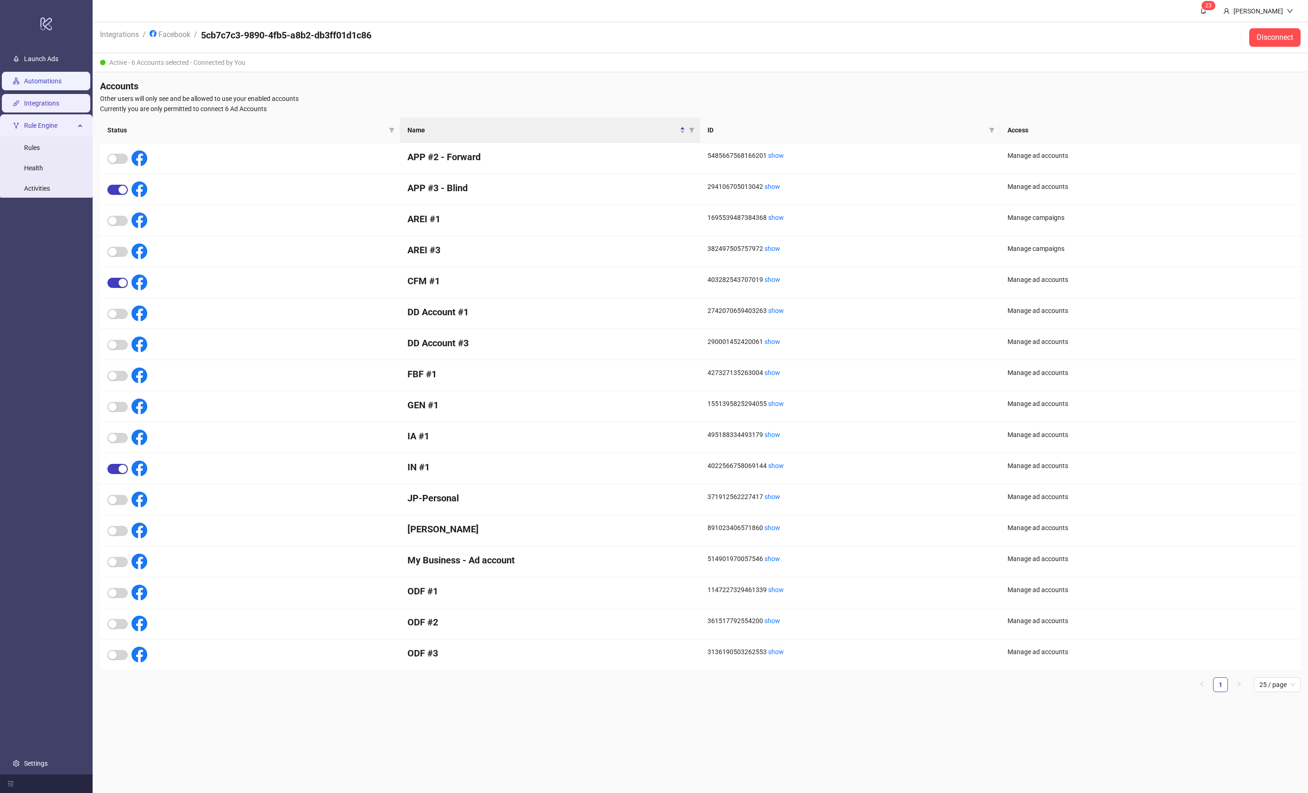
click at [56, 79] on link "Automations" at bounding box center [42, 80] width 37 height 7
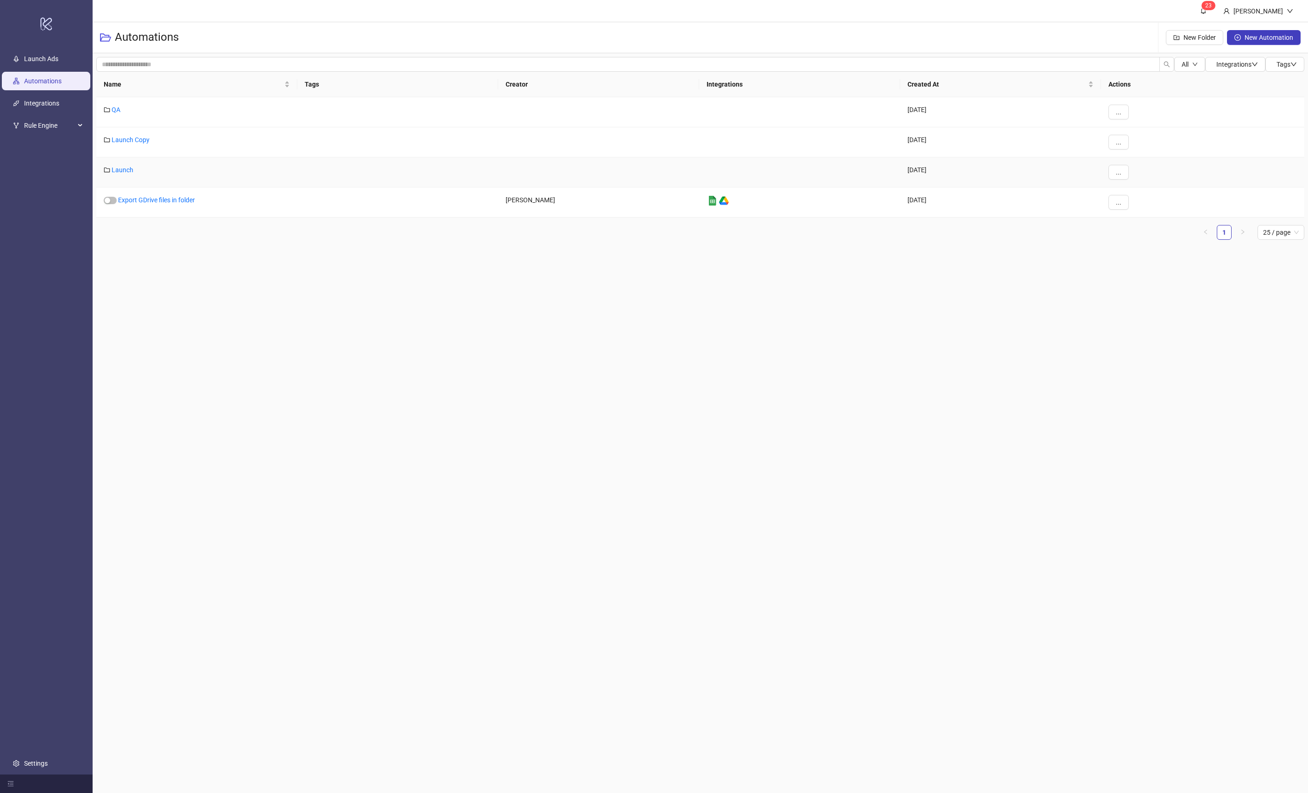
click at [124, 176] on div "Launch" at bounding box center [196, 172] width 201 height 30
click at [126, 174] on div "Launch" at bounding box center [196, 172] width 201 height 30
click at [127, 172] on link "Launch" at bounding box center [123, 169] width 22 height 7
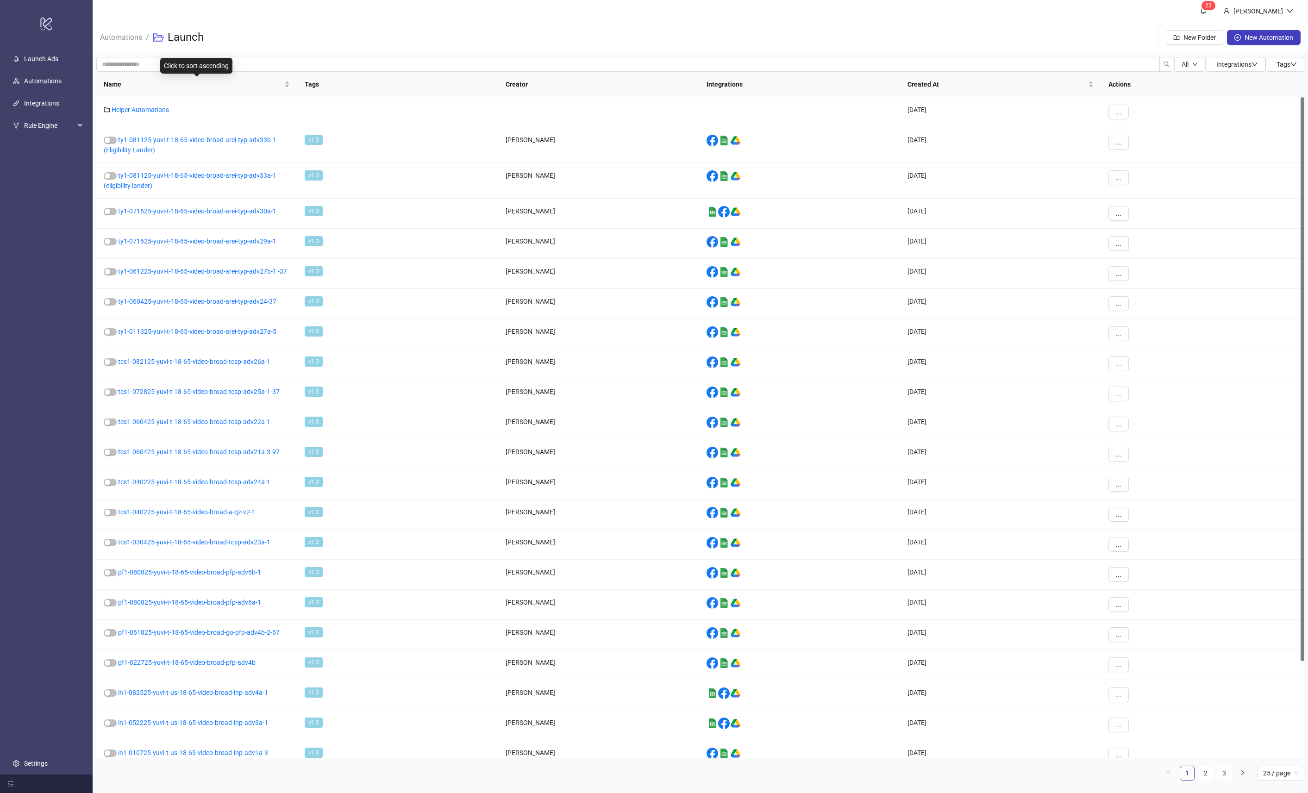
click at [185, 62] on div "Click to sort ascending" at bounding box center [196, 66] width 72 height 16
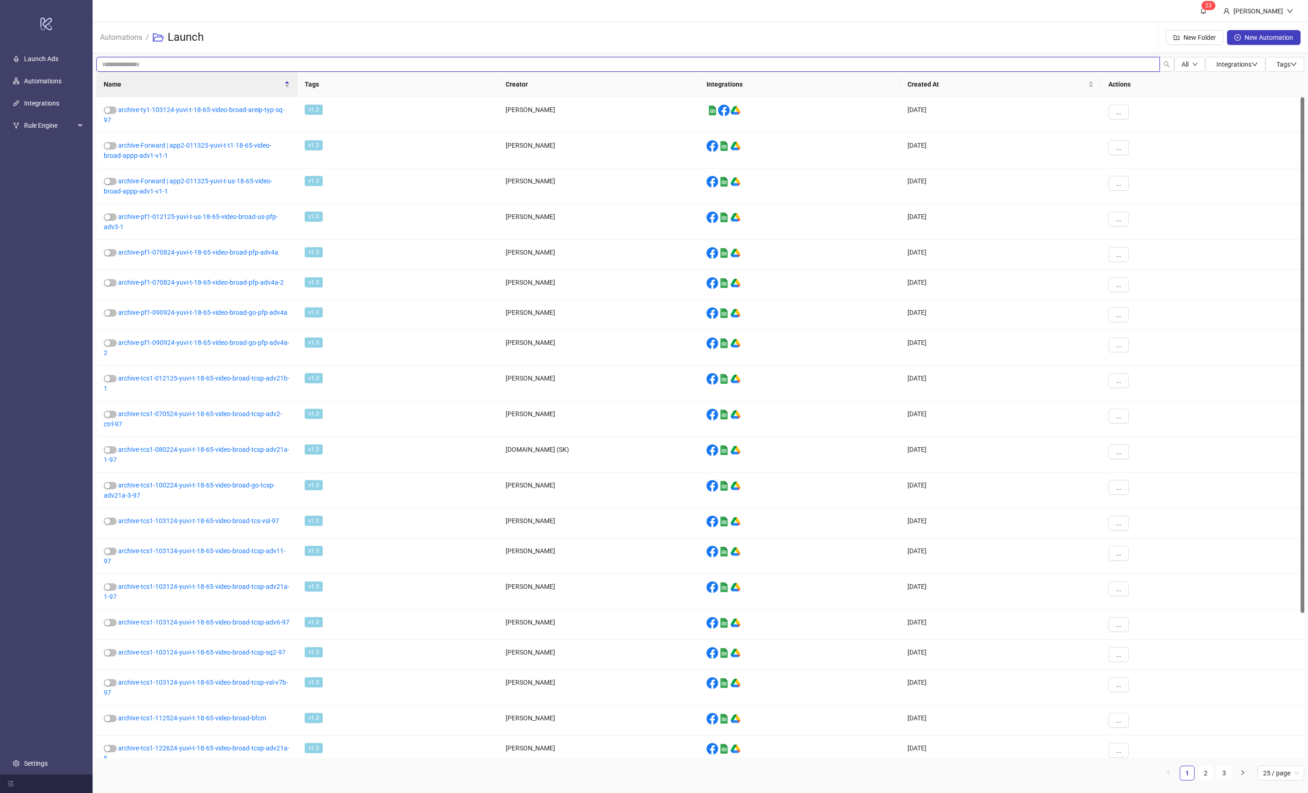
click at [105, 66] on input "search" at bounding box center [627, 64] width 1063 height 15
type input "***"
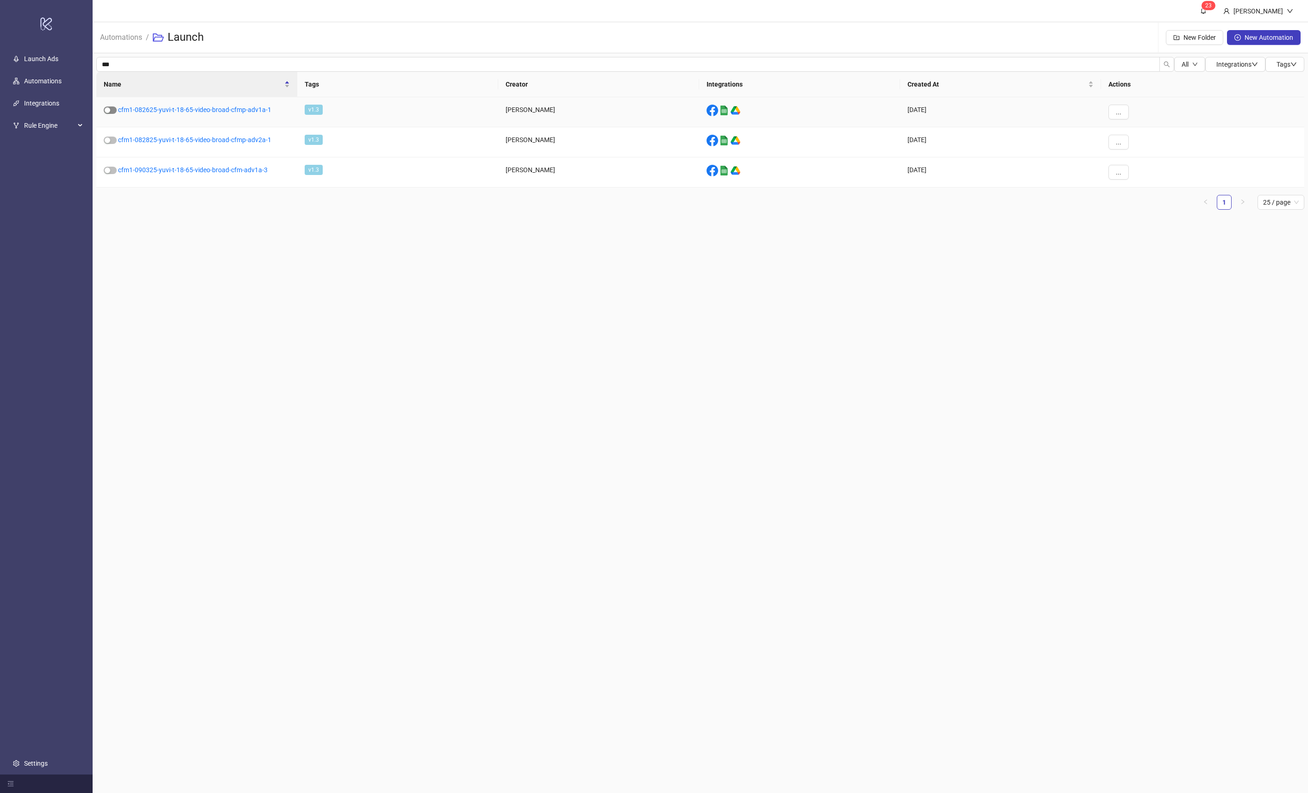
click at [112, 108] on span "button" at bounding box center [110, 109] width 13 height 7
click at [108, 138] on div "button" at bounding box center [108, 140] width 6 height 6
click at [110, 170] on button "button" at bounding box center [110, 170] width 13 height 7
click at [175, 112] on link "cfm1-082625-yuvi-t-18-65-video-broad-cfmp-adv1a-1" at bounding box center [194, 109] width 153 height 7
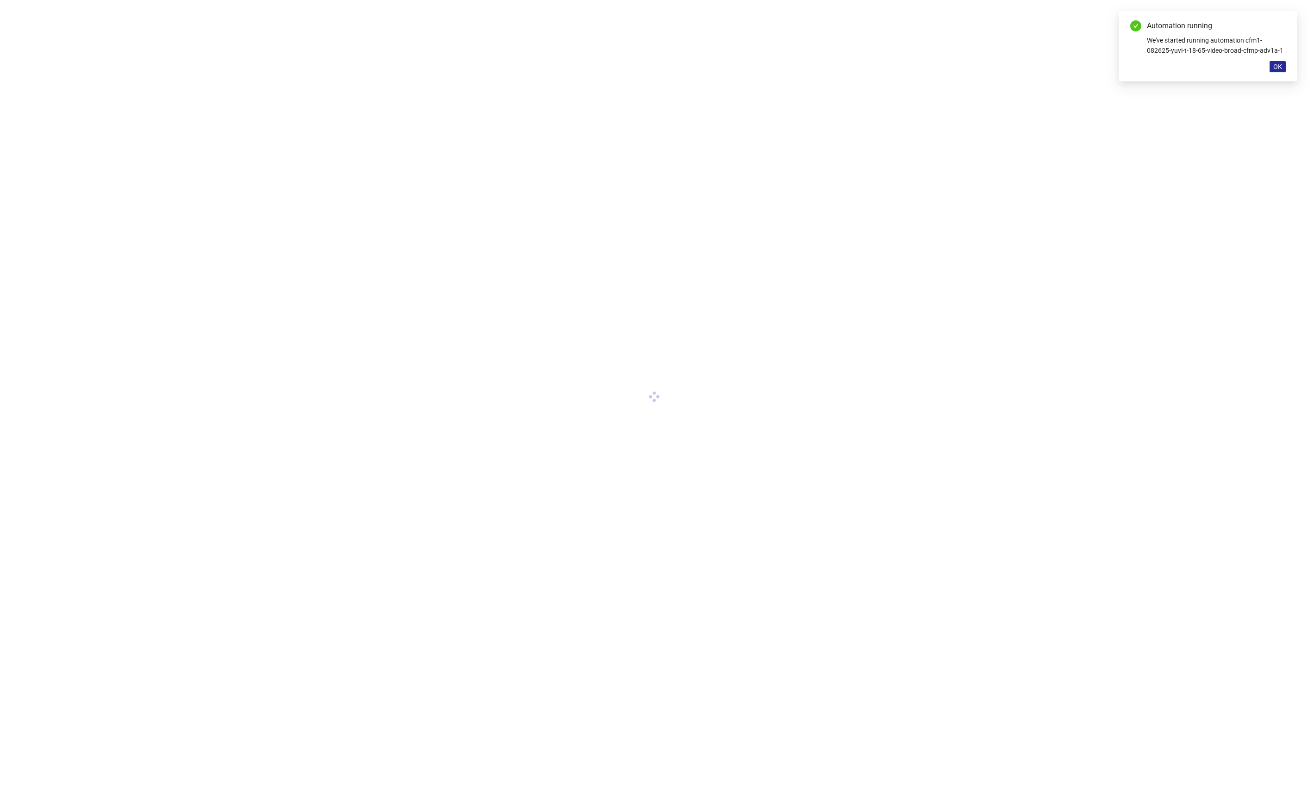
click at [1278, 66] on span "OK" at bounding box center [1277, 66] width 9 height 7
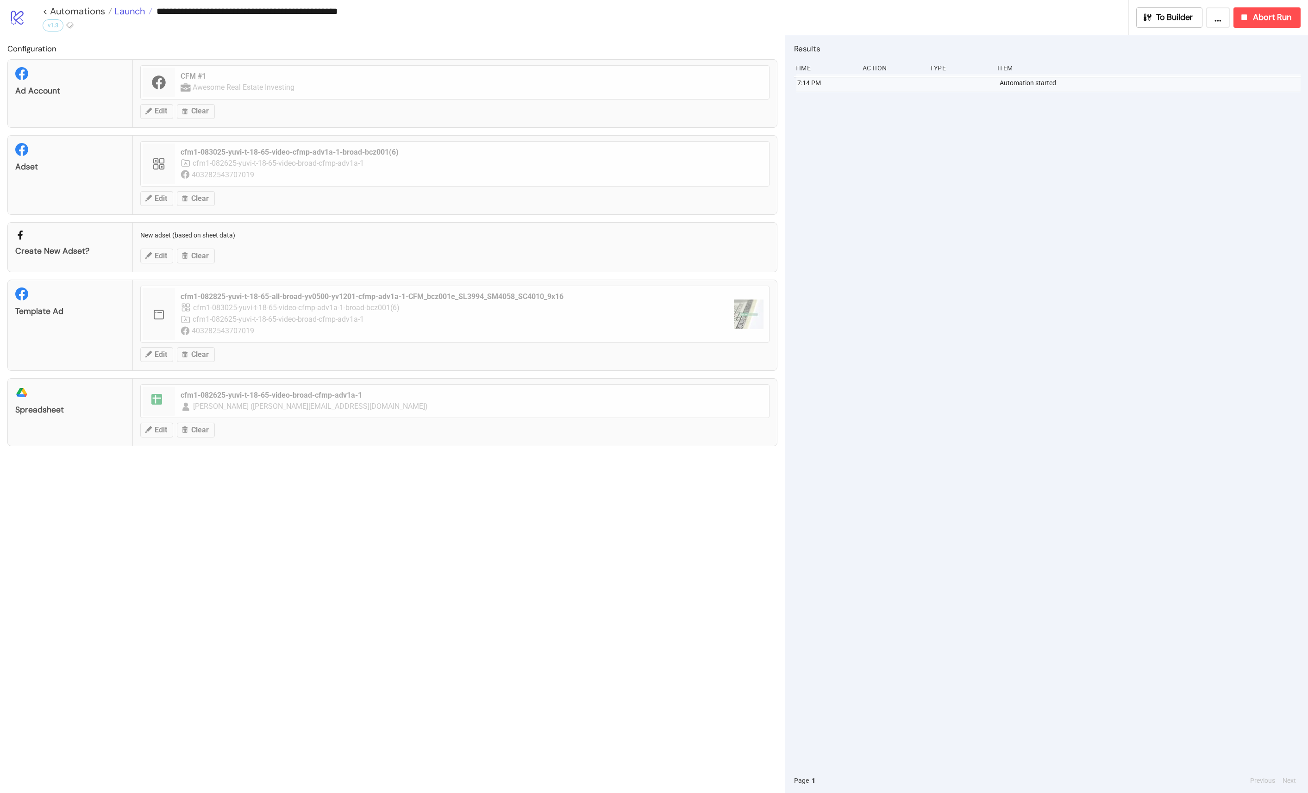
click at [127, 11] on span "Launch" at bounding box center [128, 11] width 33 height 12
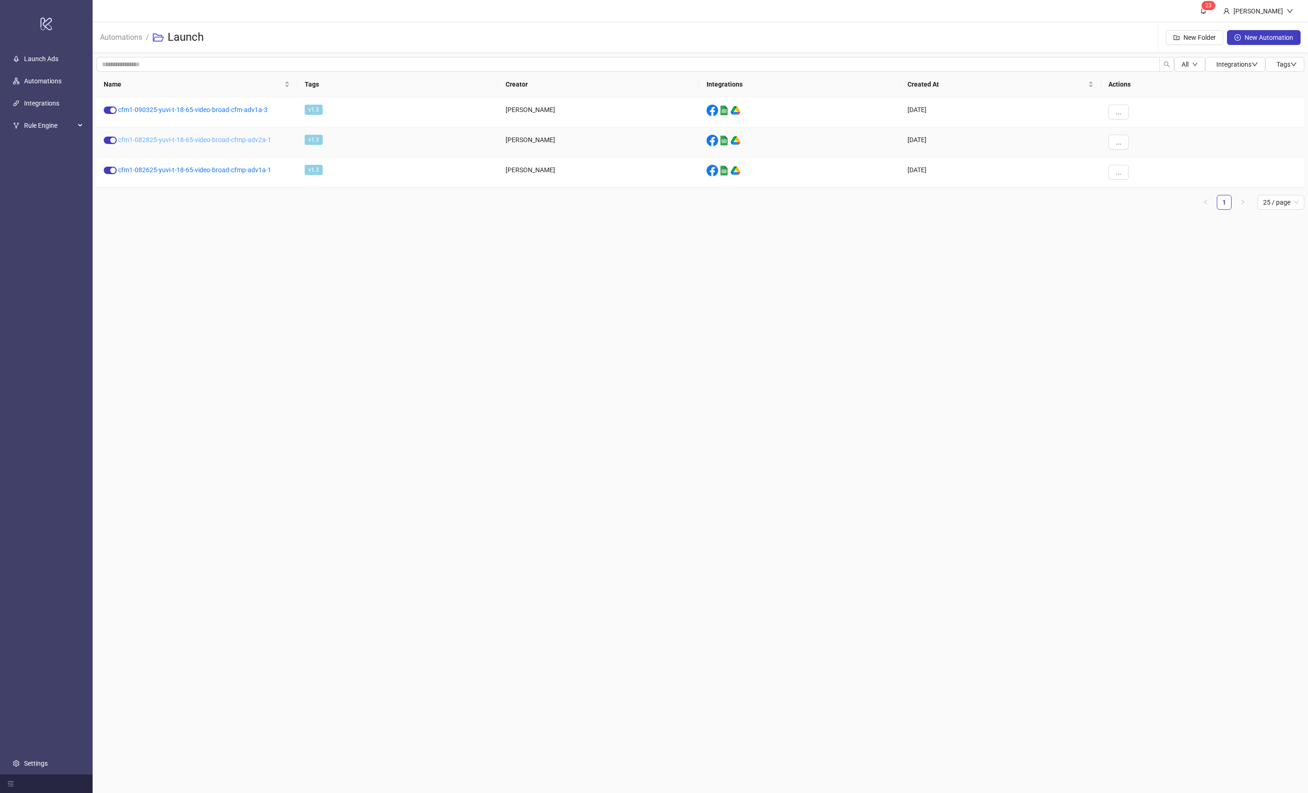
click at [170, 143] on link "cfm1-082825-yuvi-t-18-65-video-broad-cfmp-adv2a-1" at bounding box center [194, 139] width 153 height 7
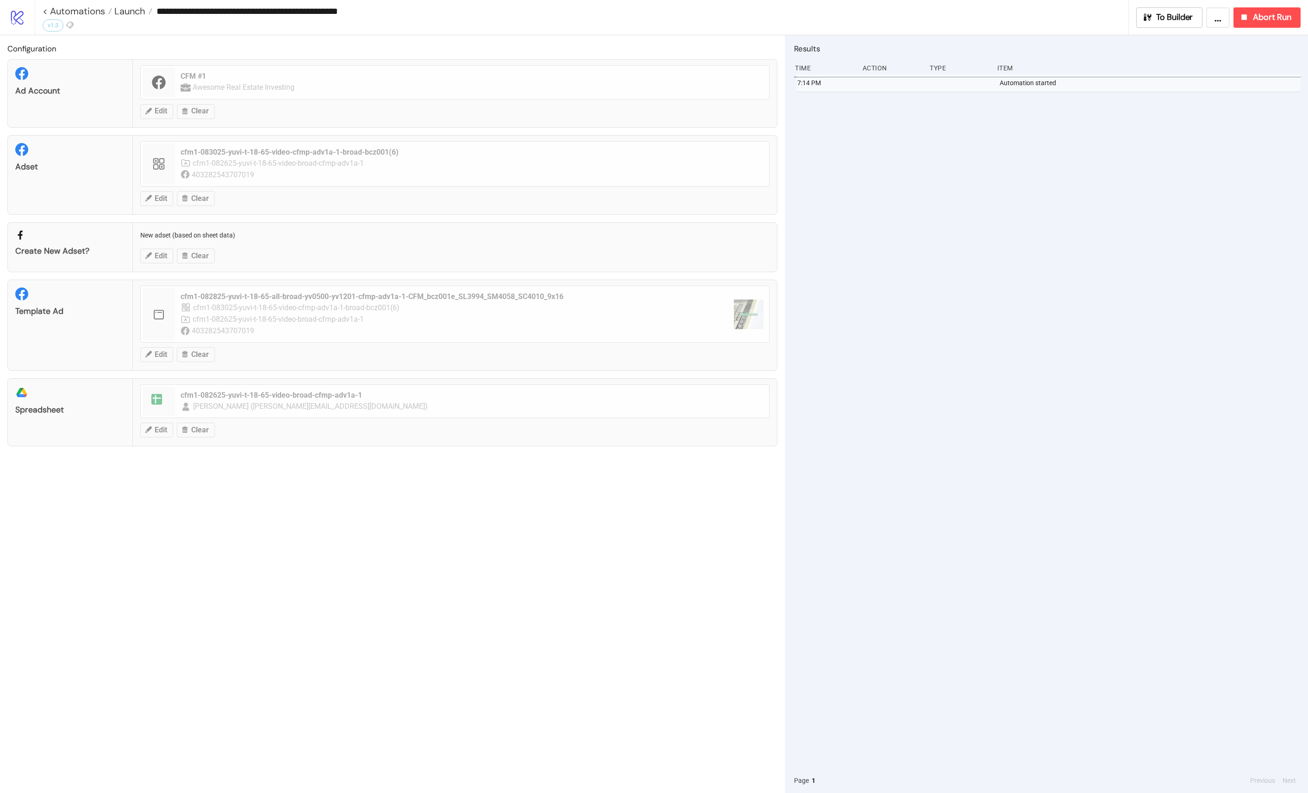
type input "**********"
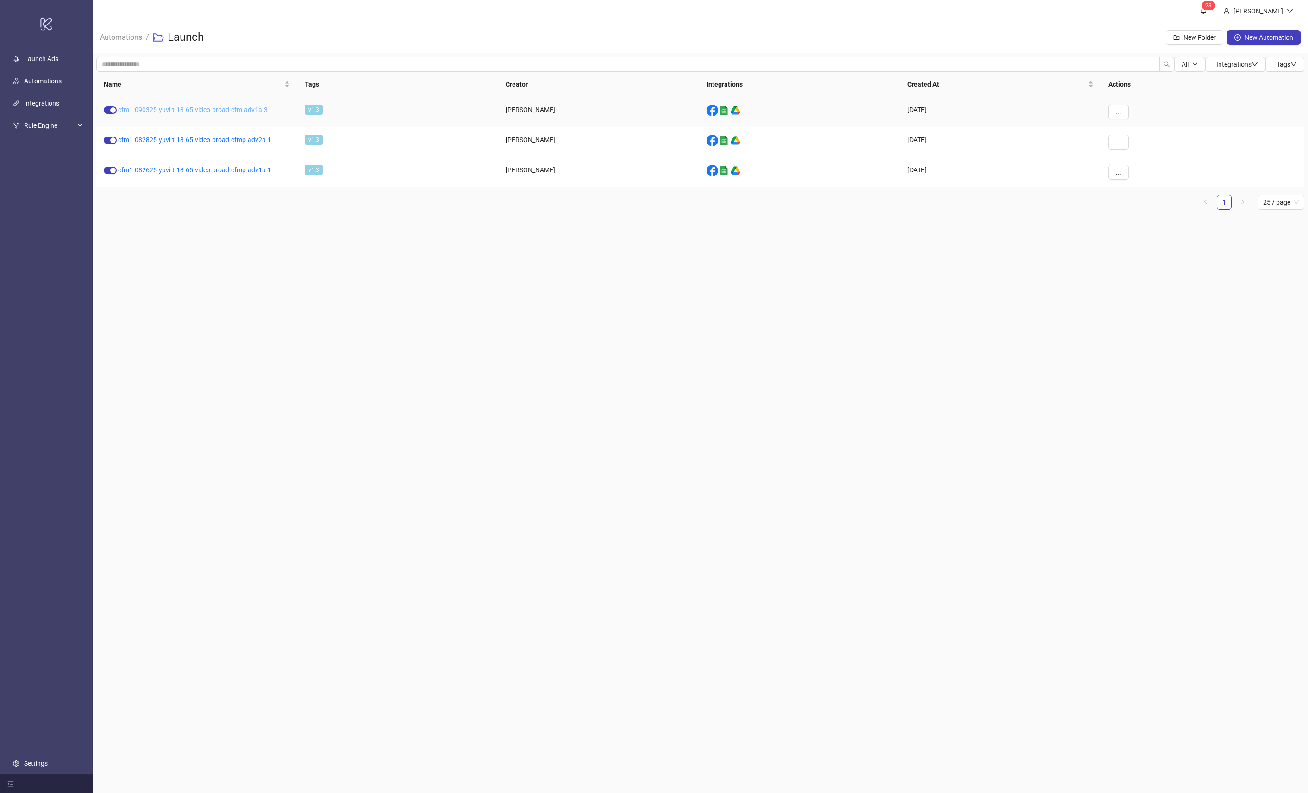
click at [240, 109] on link "cfm1-090325-yuvi-t-18-65-video-broad-cfm-adv1a-3" at bounding box center [193, 109] width 150 height 7
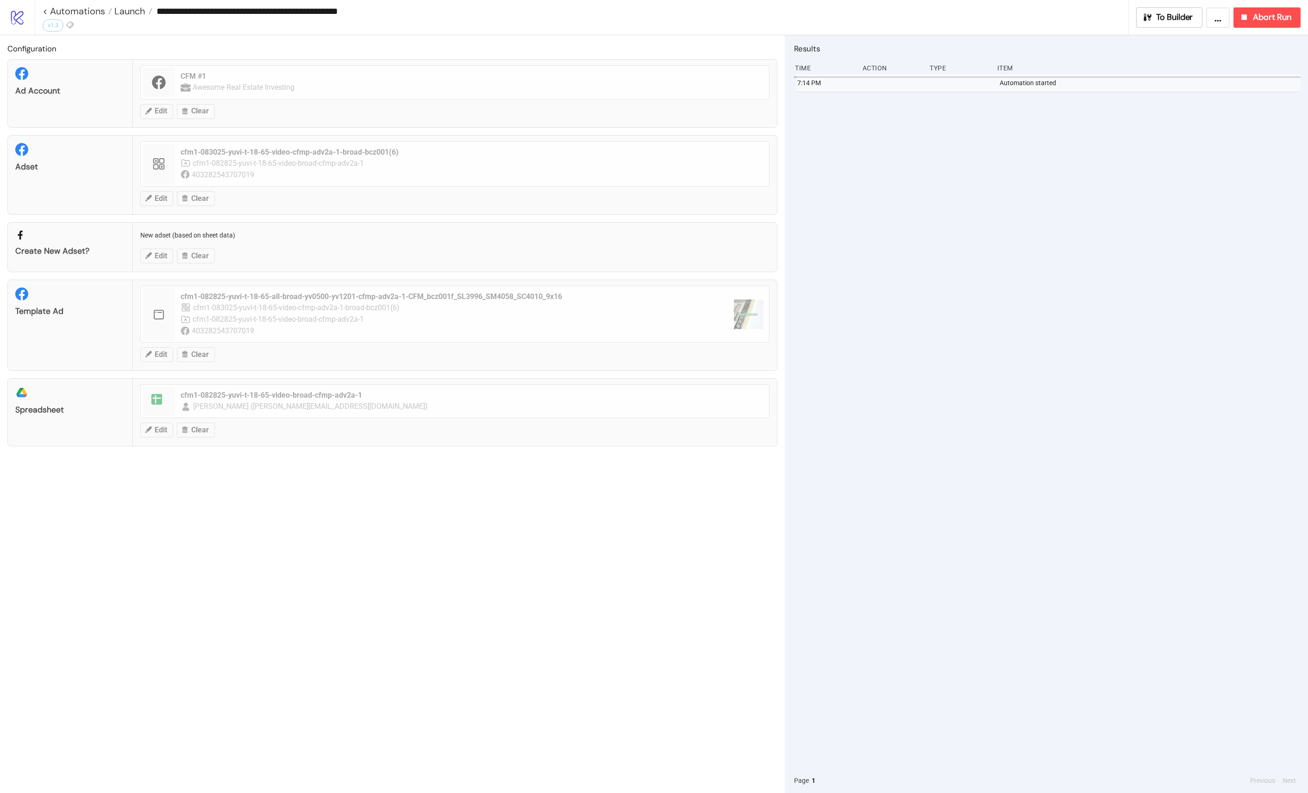
type input "**********"
